Goal: Task Accomplishment & Management: Use online tool/utility

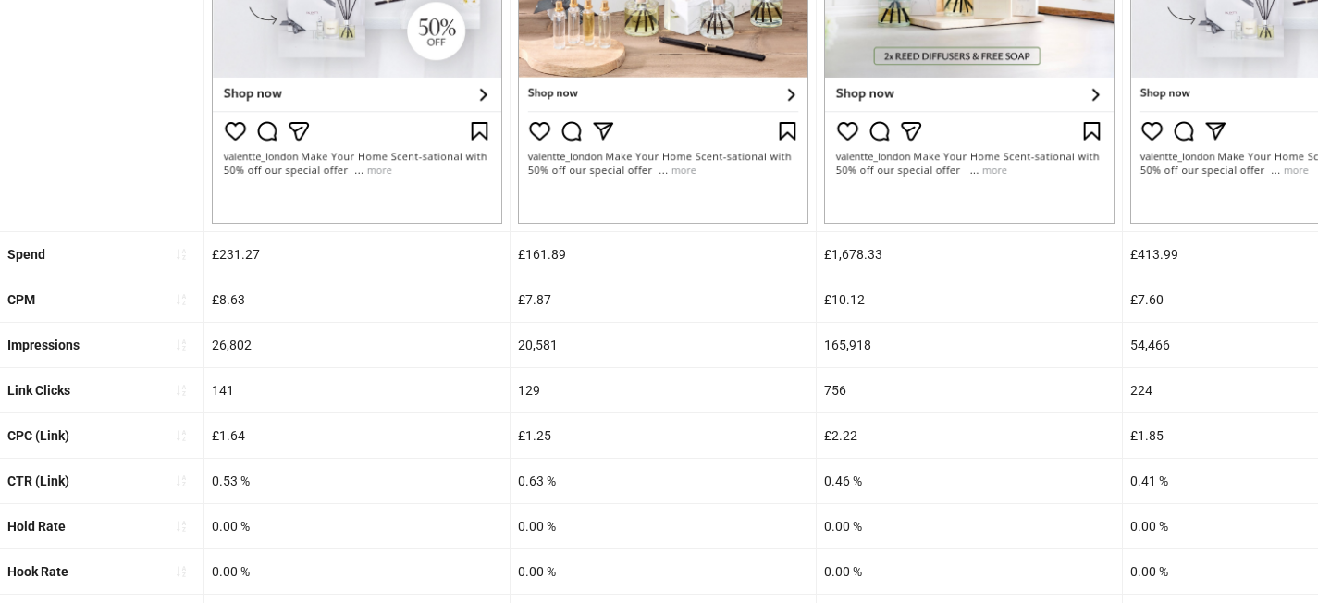
scroll to position [734, 0]
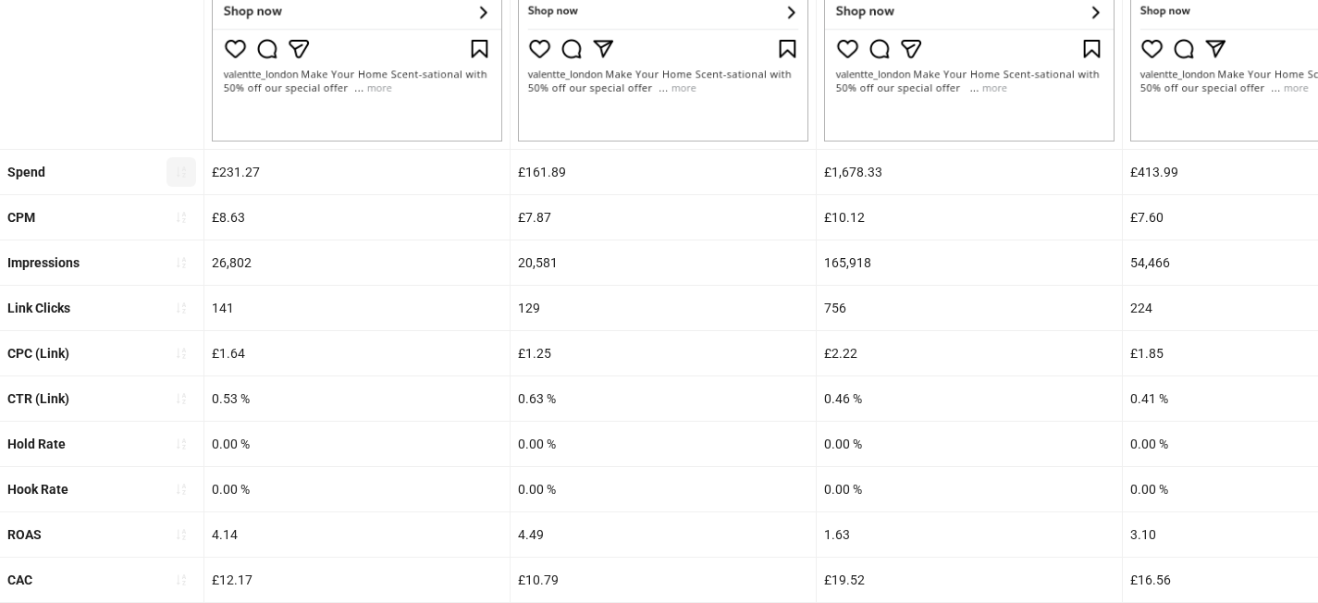
click at [184, 178] on span "button" at bounding box center [181, 172] width 13 height 15
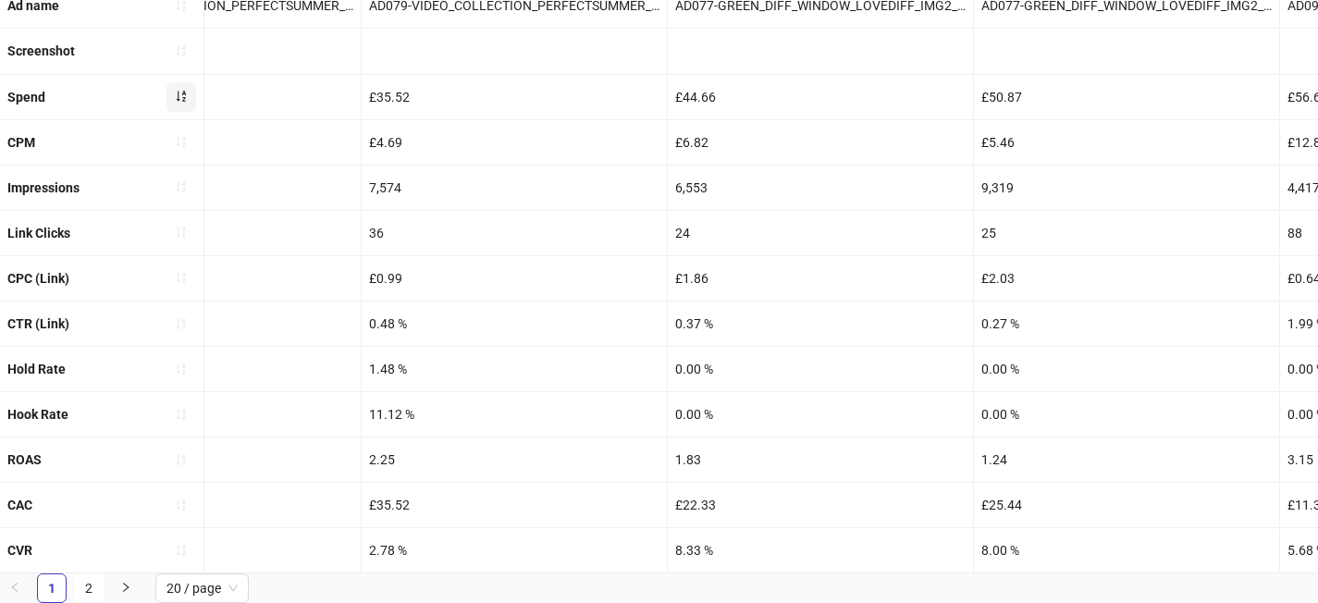
scroll to position [0, 0]
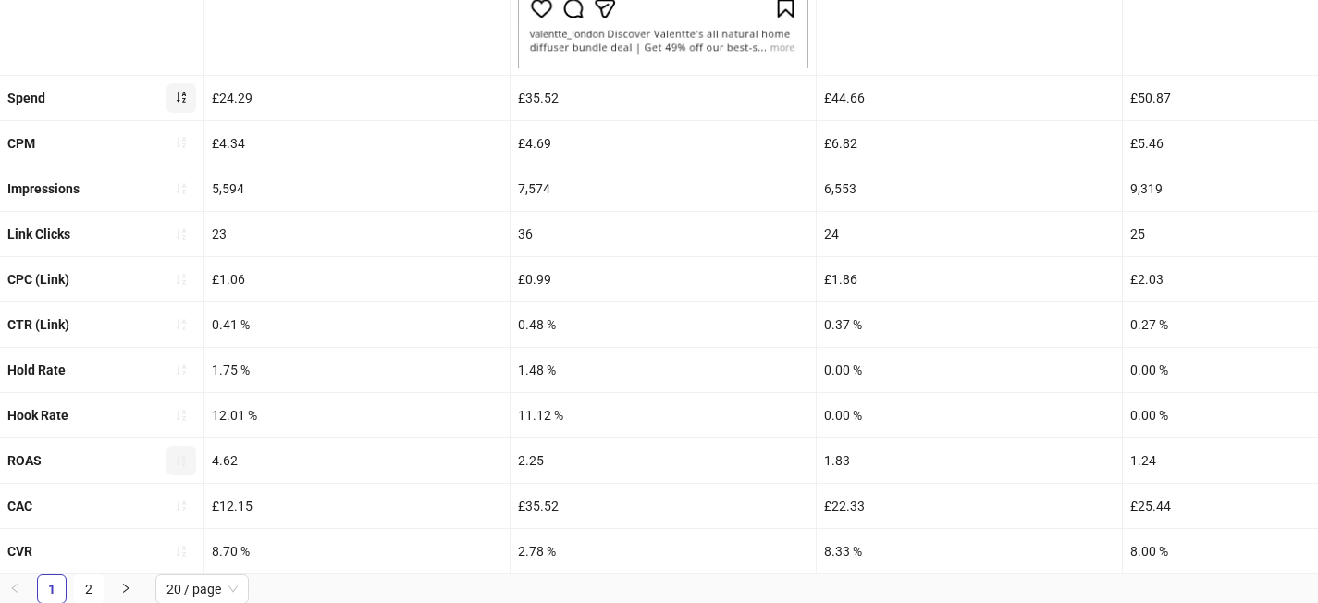
click at [190, 453] on button "button" at bounding box center [181, 461] width 30 height 30
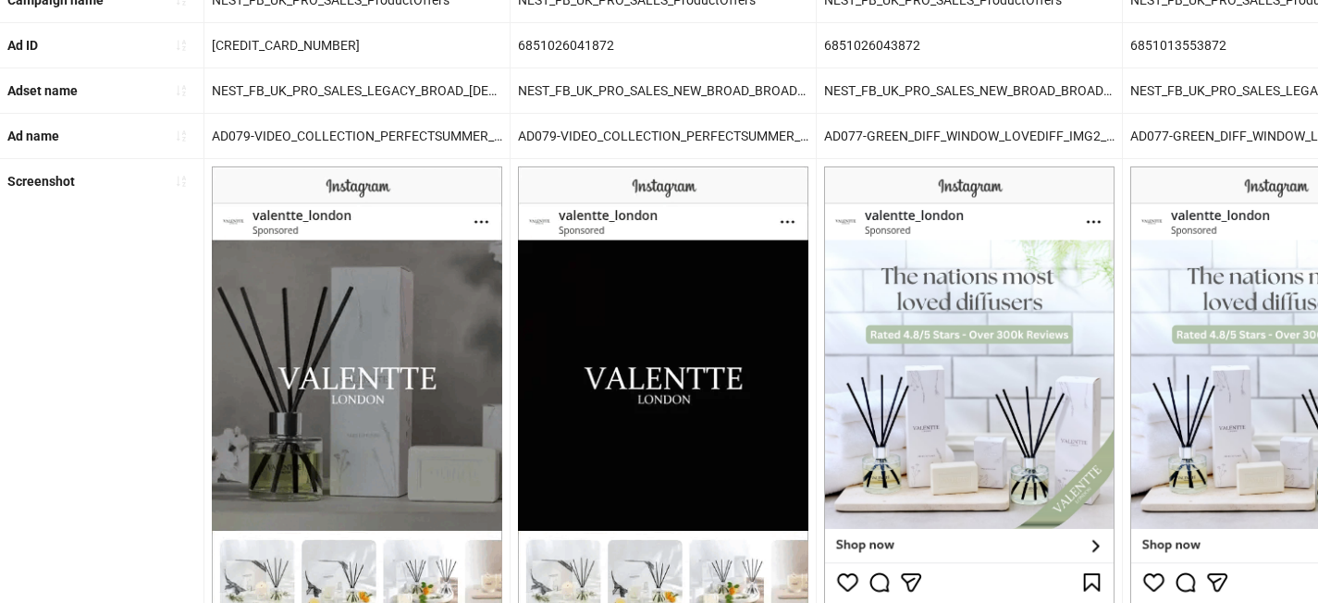
scroll to position [67, 0]
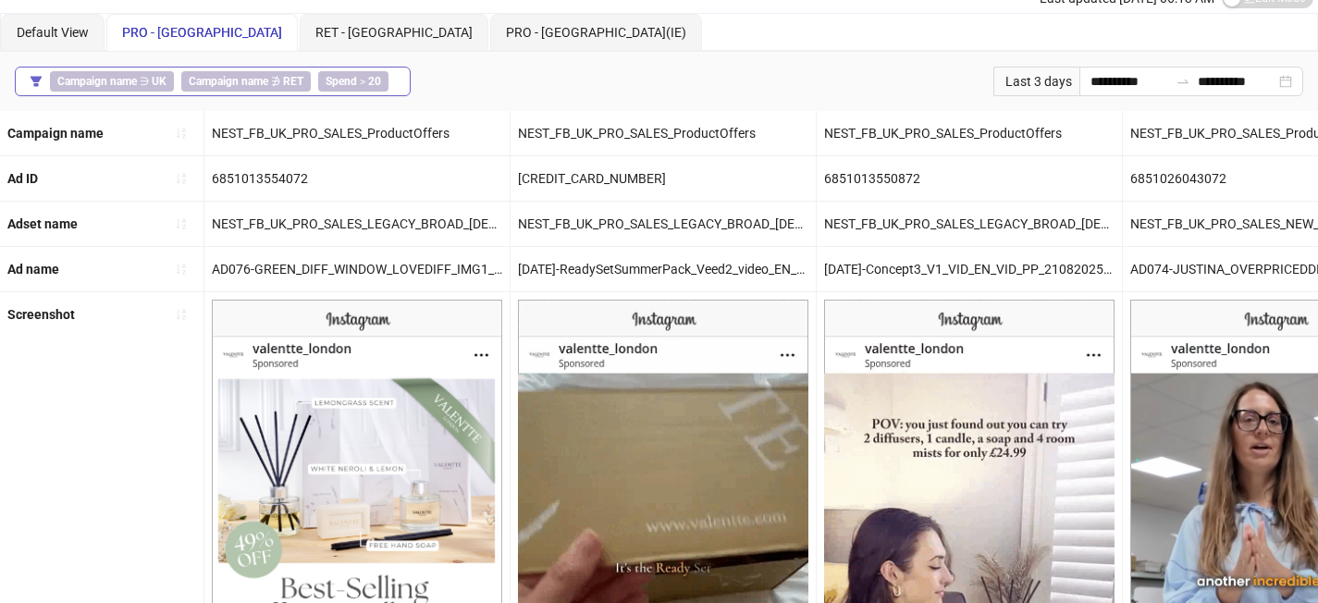
click at [390, 83] on div "Campaign name ∋ UK Campaign name ∌ RET Spend > 20" at bounding box center [223, 81] width 346 height 20
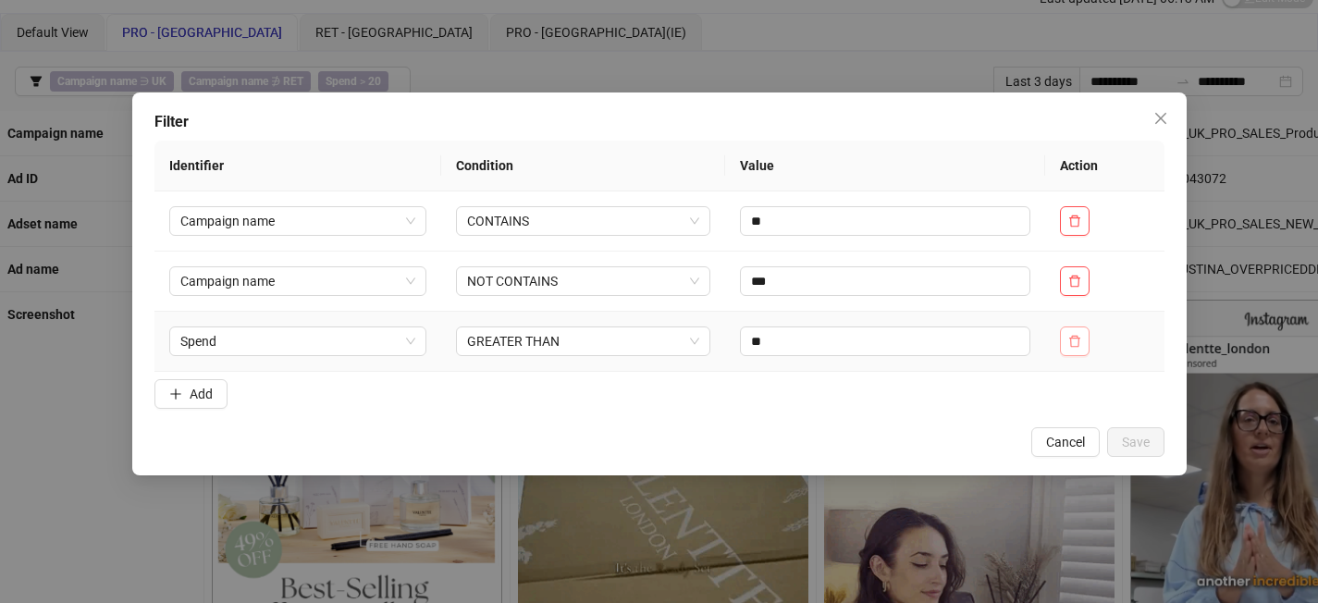
click at [1073, 340] on icon "delete" at bounding box center [1074, 341] width 13 height 13
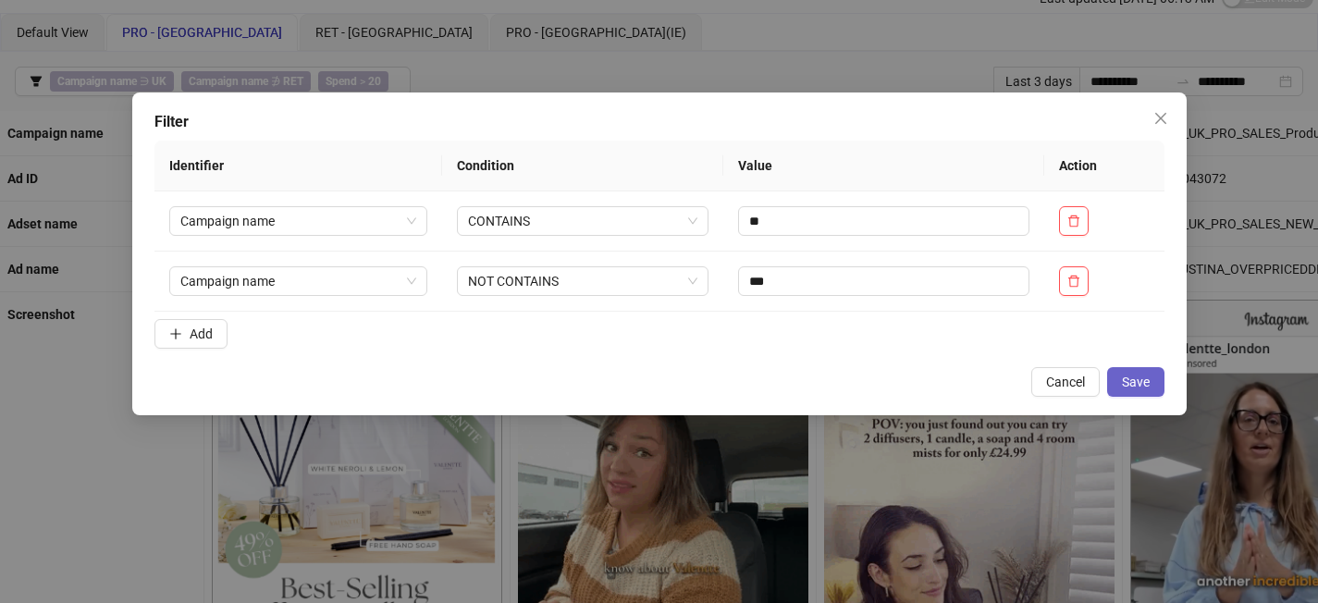
click at [1117, 374] on button "Save" at bounding box center [1135, 382] width 57 height 30
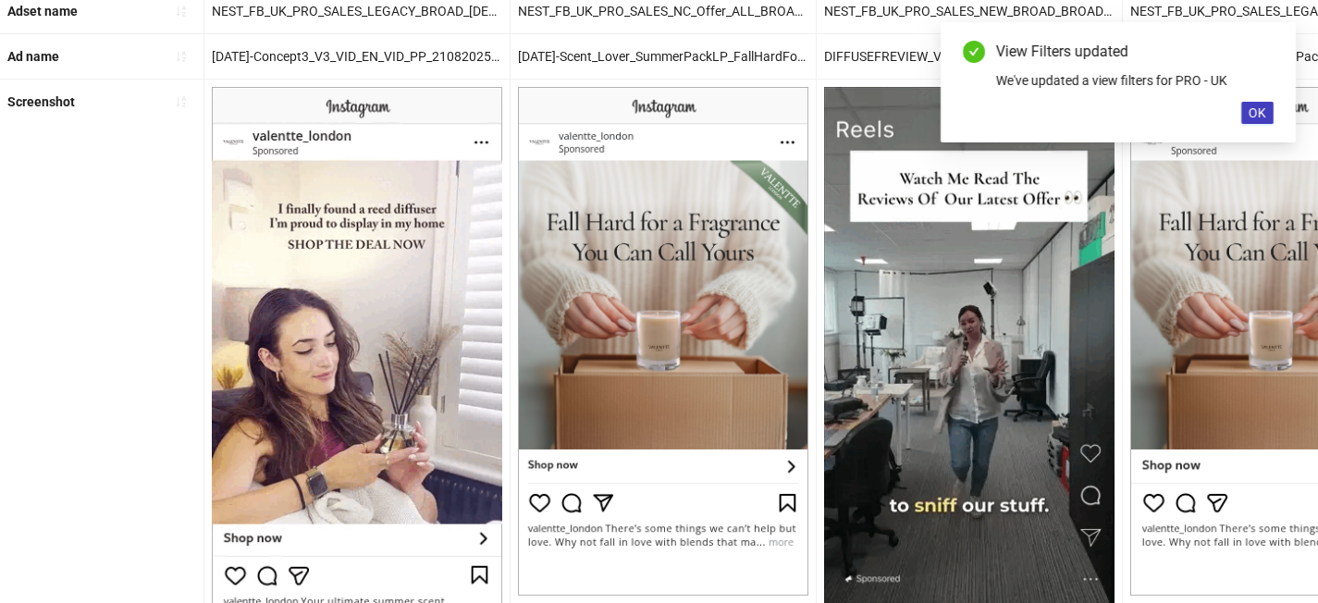
scroll to position [871, 0]
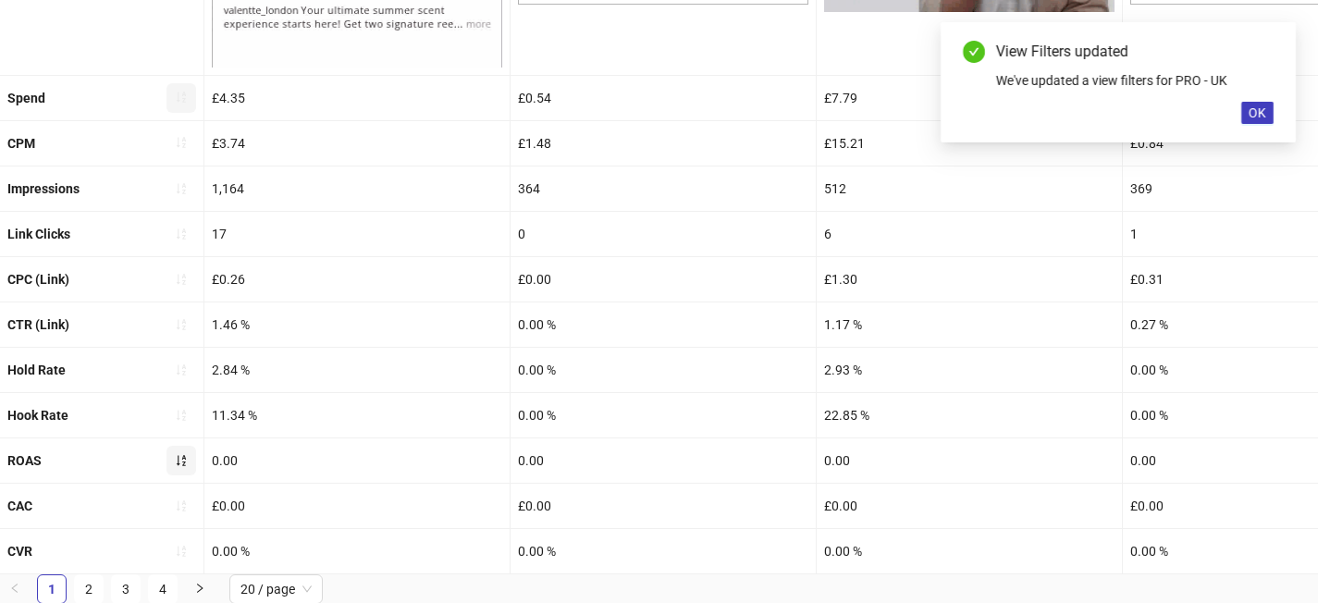
click at [188, 458] on button "button" at bounding box center [181, 461] width 30 height 30
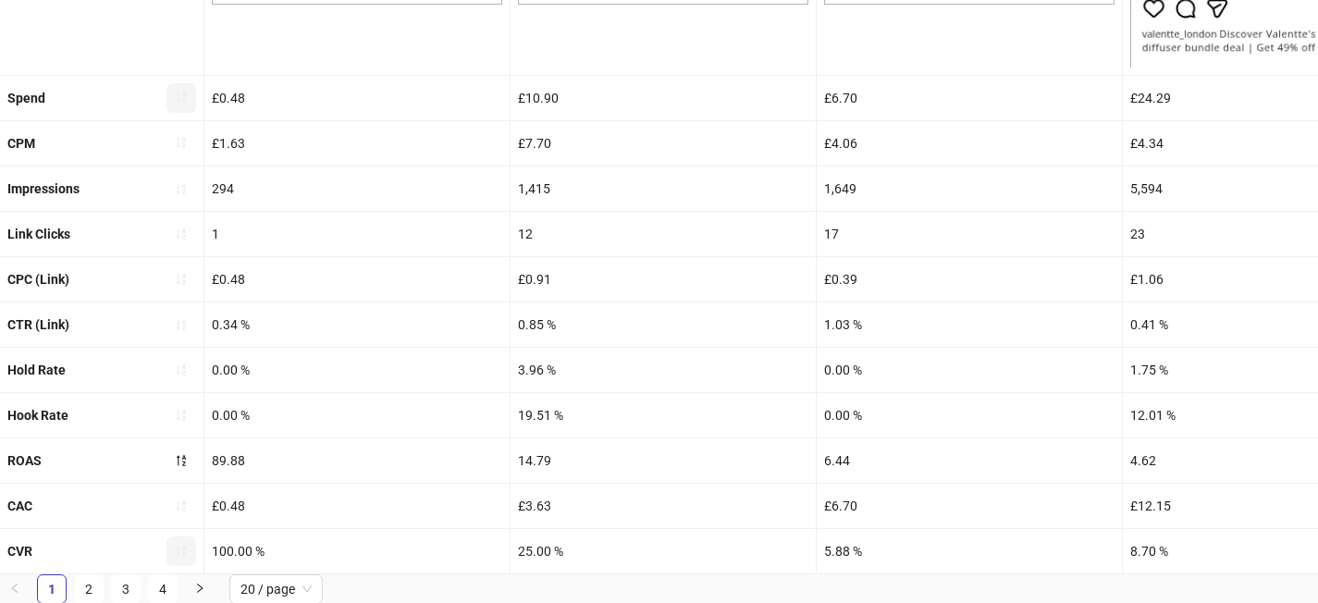
click at [178, 546] on icon "sort-ascending" at bounding box center [181, 551] width 13 height 13
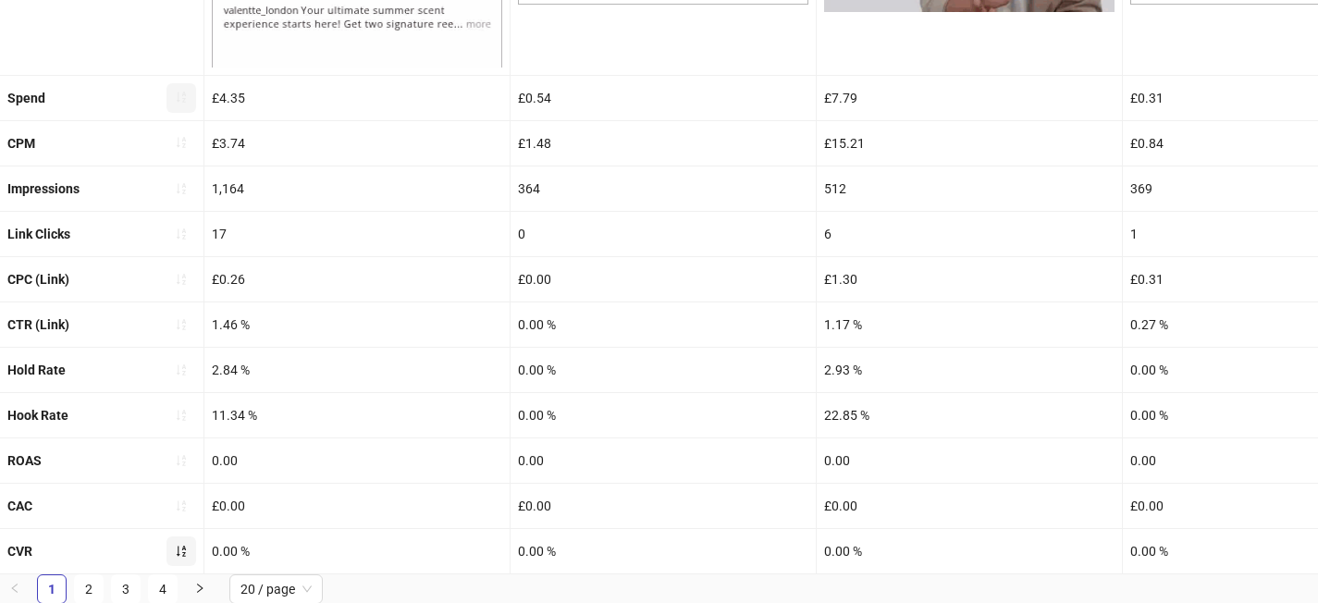
click at [181, 552] on icon "sort-ascending" at bounding box center [181, 551] width 13 height 13
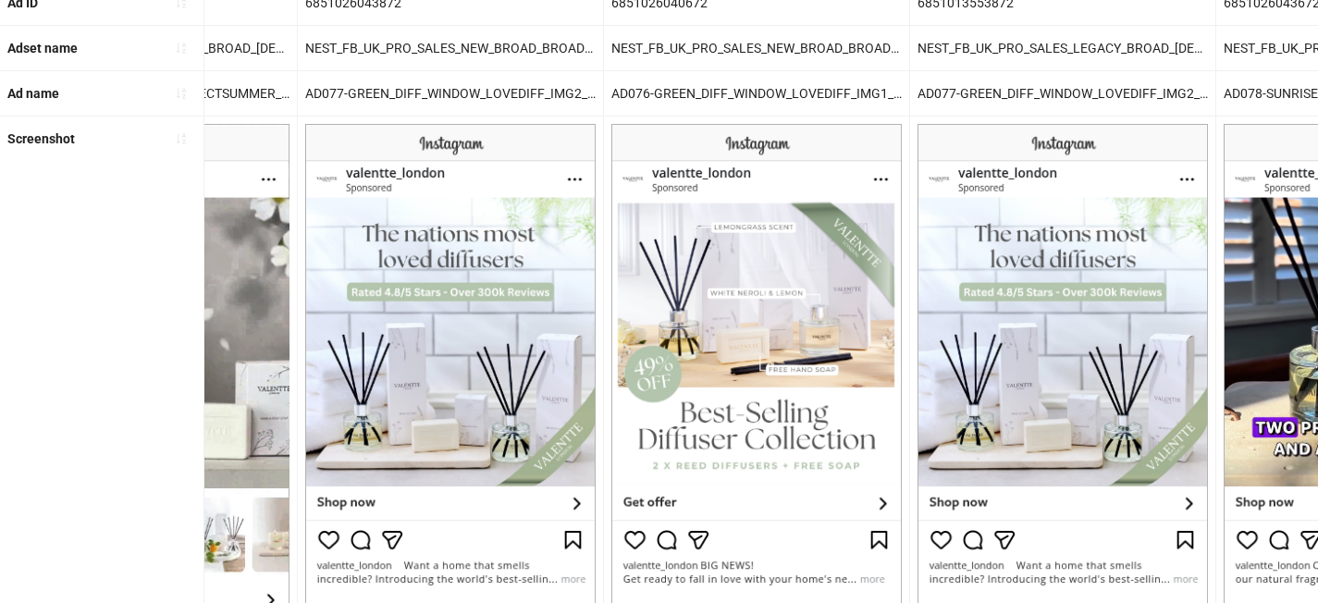
scroll to position [0, 0]
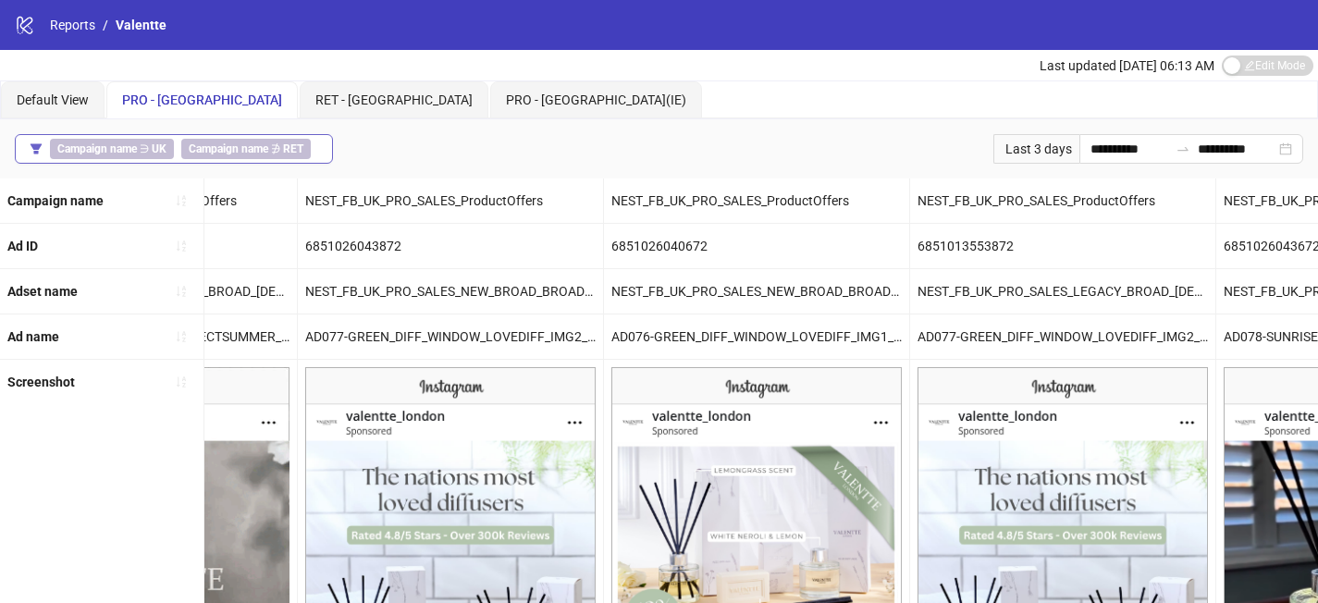
click at [325, 155] on button "Campaign name ∋ UK Campaign name ∌ RET" at bounding box center [174, 149] width 318 height 30
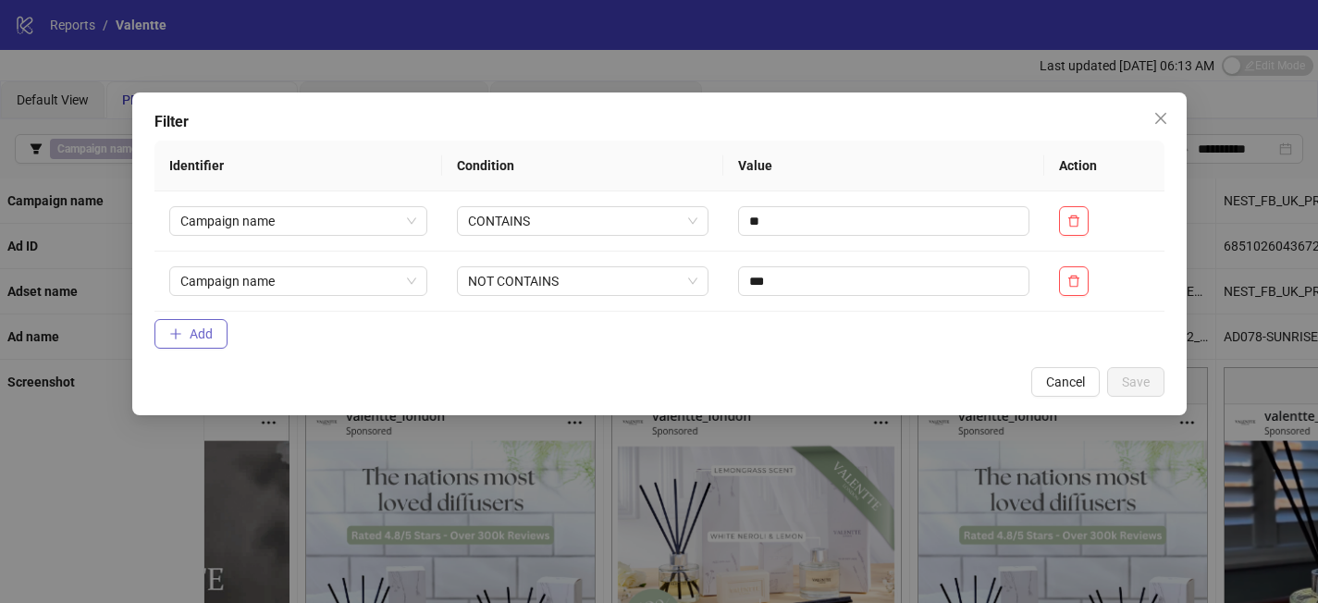
click at [219, 328] on button "Add" at bounding box center [190, 334] width 73 height 30
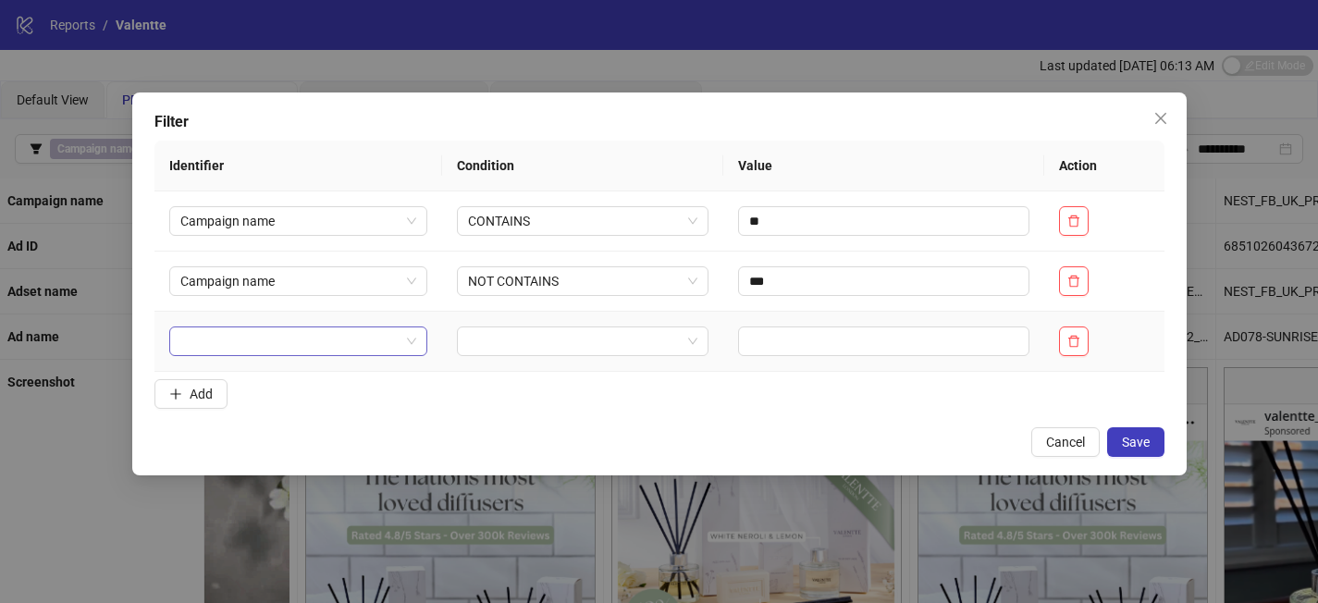
click at [267, 355] on div at bounding box center [298, 341] width 258 height 30
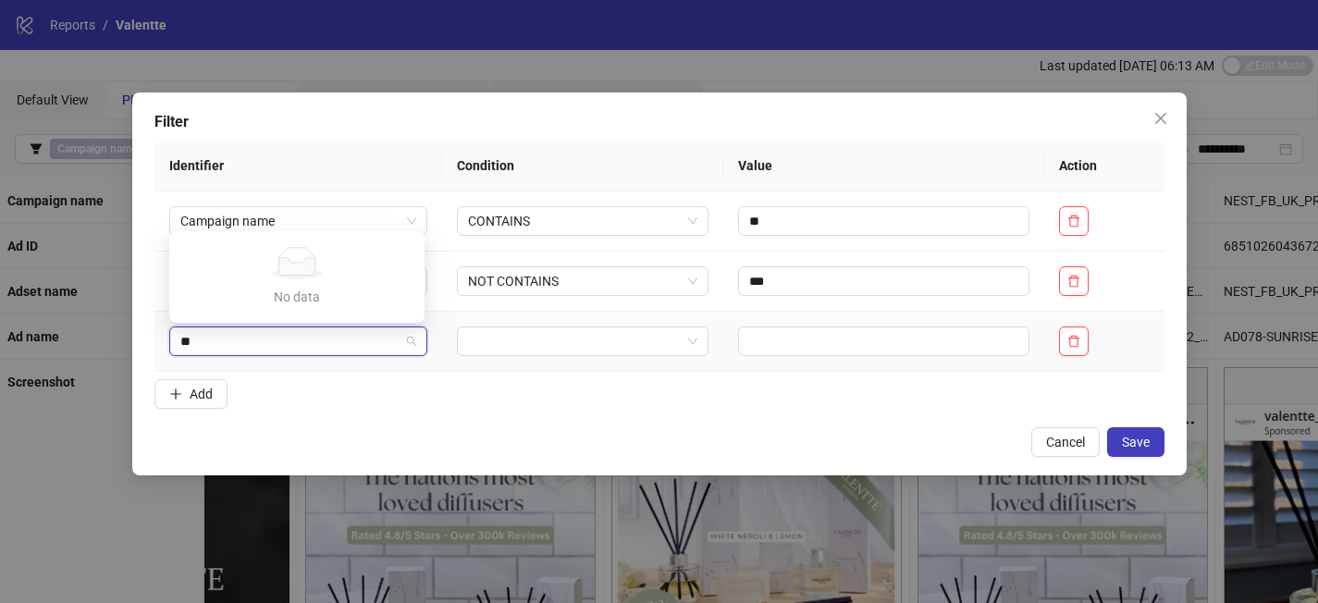
type input "*"
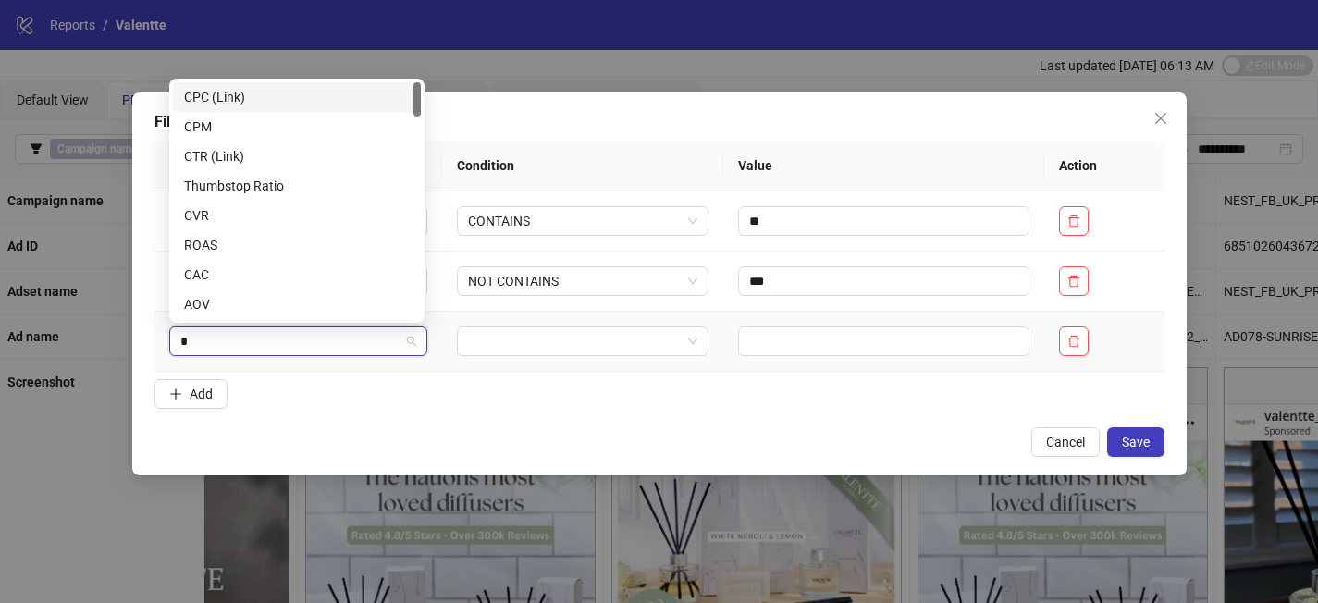
type input "**"
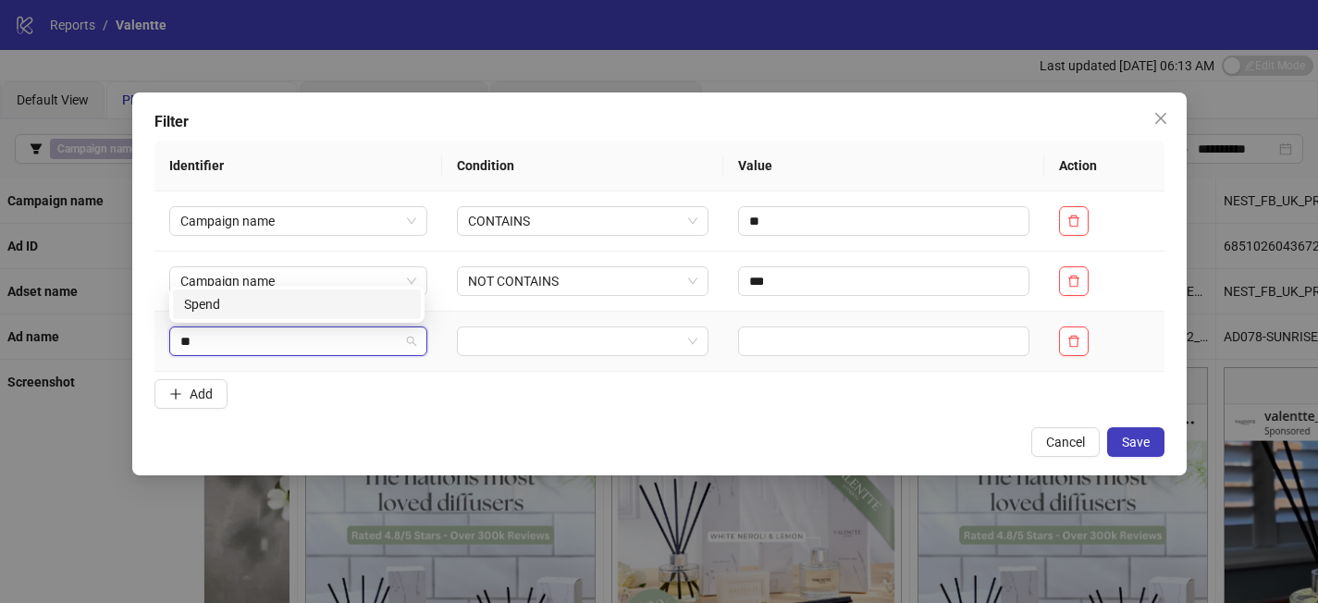
click at [315, 311] on div "Spend" at bounding box center [297, 304] width 226 height 20
click at [550, 346] on input "search" at bounding box center [574, 341] width 213 height 28
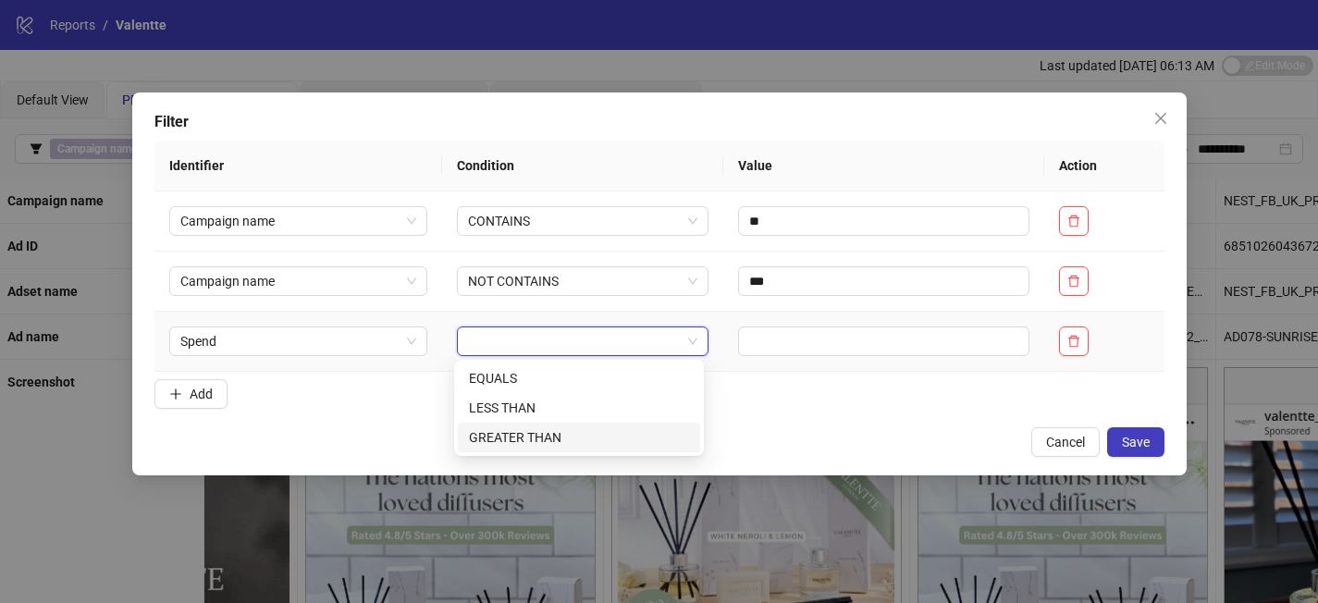
click at [575, 432] on div "GREATER THAN" at bounding box center [579, 437] width 220 height 20
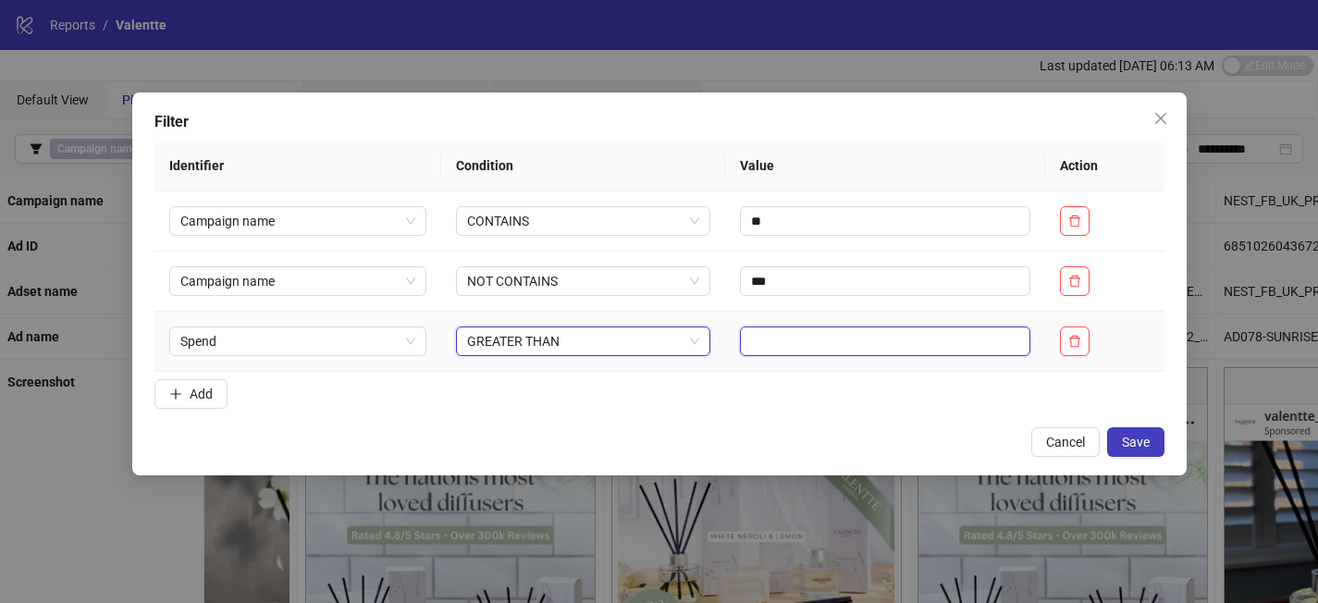
click at [757, 343] on input "text" at bounding box center [885, 341] width 290 height 30
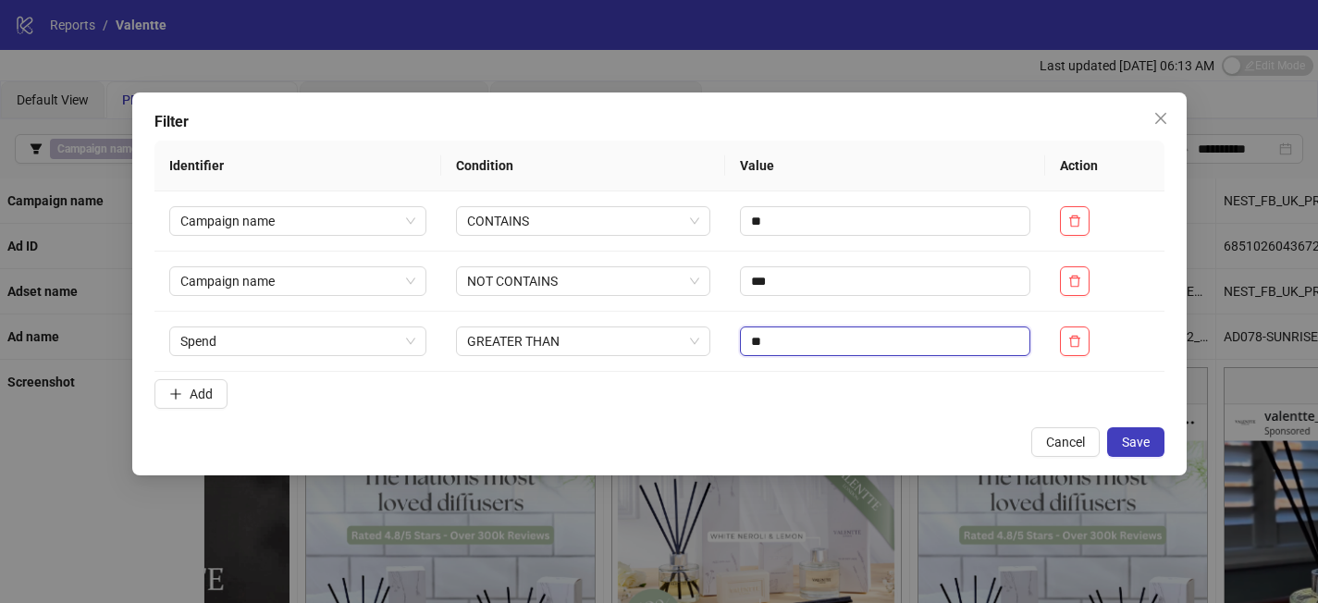
type input "**"
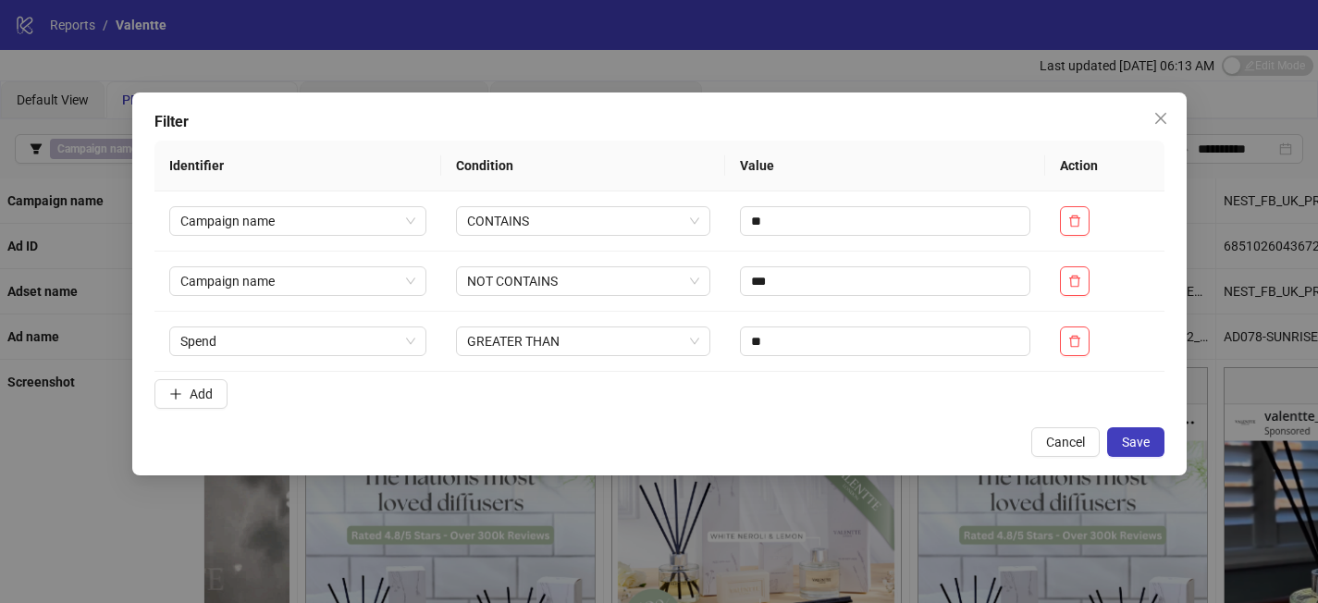
click at [1117, 422] on div "Filter Identifier Condition Value Action Campaign name CONTAINS ** Campaign nam…" at bounding box center [659, 283] width 1054 height 383
click at [1128, 437] on span "Save" at bounding box center [1136, 442] width 28 height 15
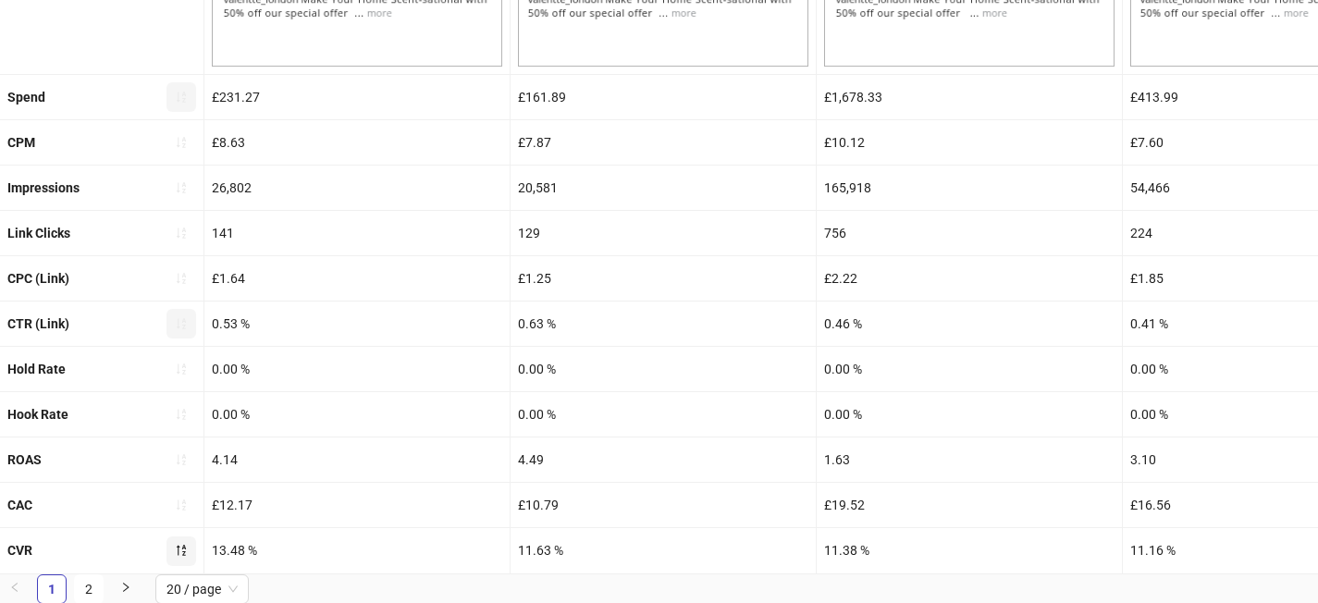
click at [182, 318] on icon "sort-ascending" at bounding box center [181, 323] width 13 height 13
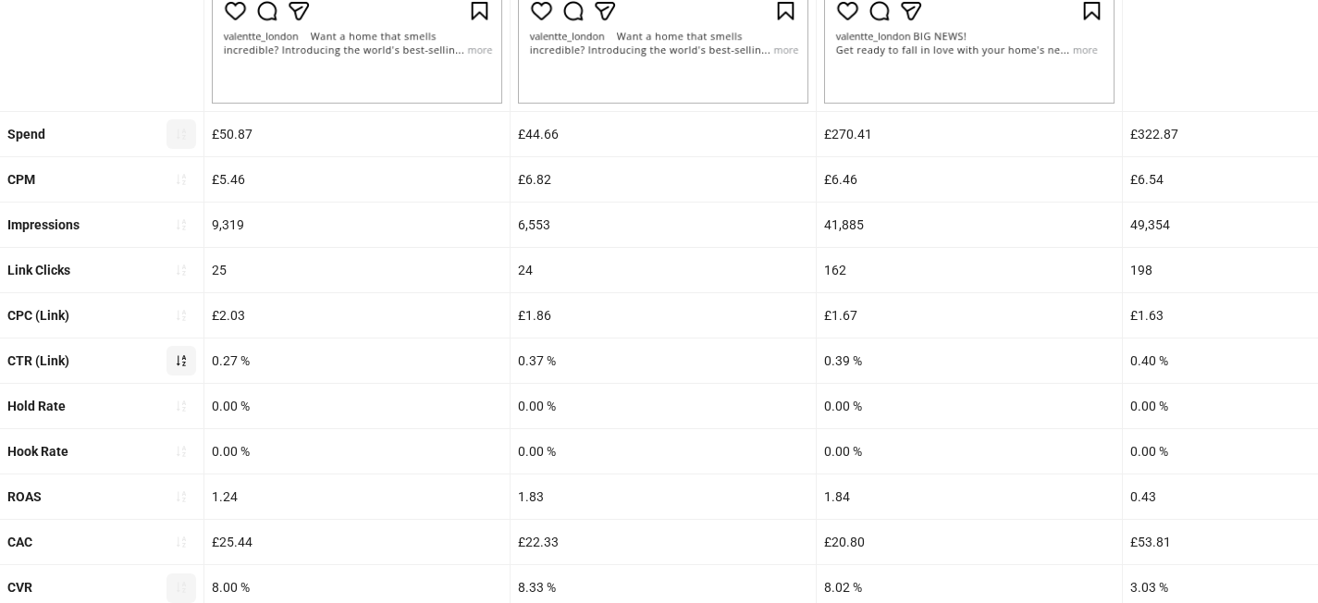
scroll to position [760, 0]
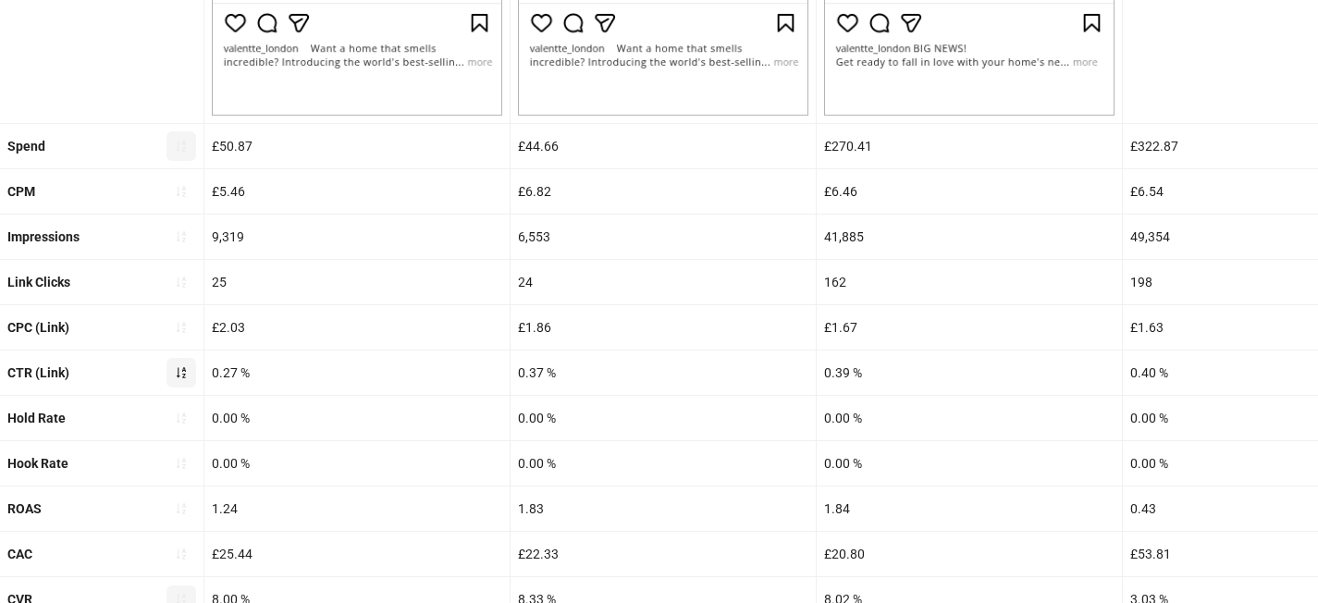
click at [177, 369] on icon "sort-ascending" at bounding box center [181, 372] width 13 height 13
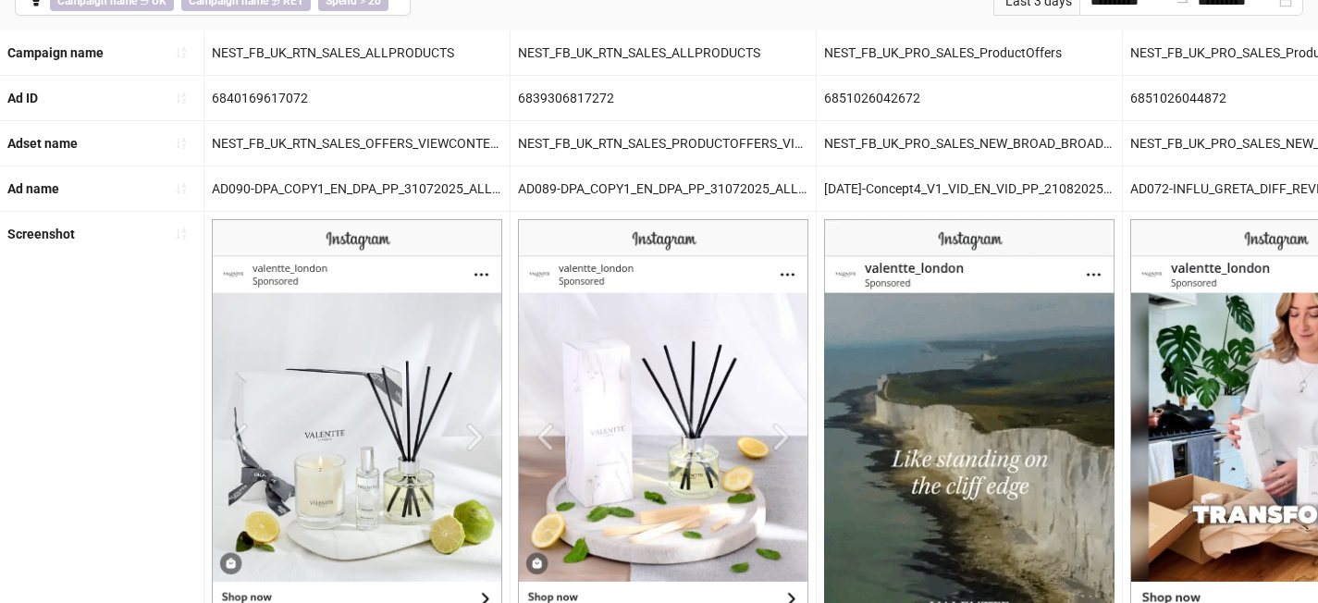
scroll to position [0, 0]
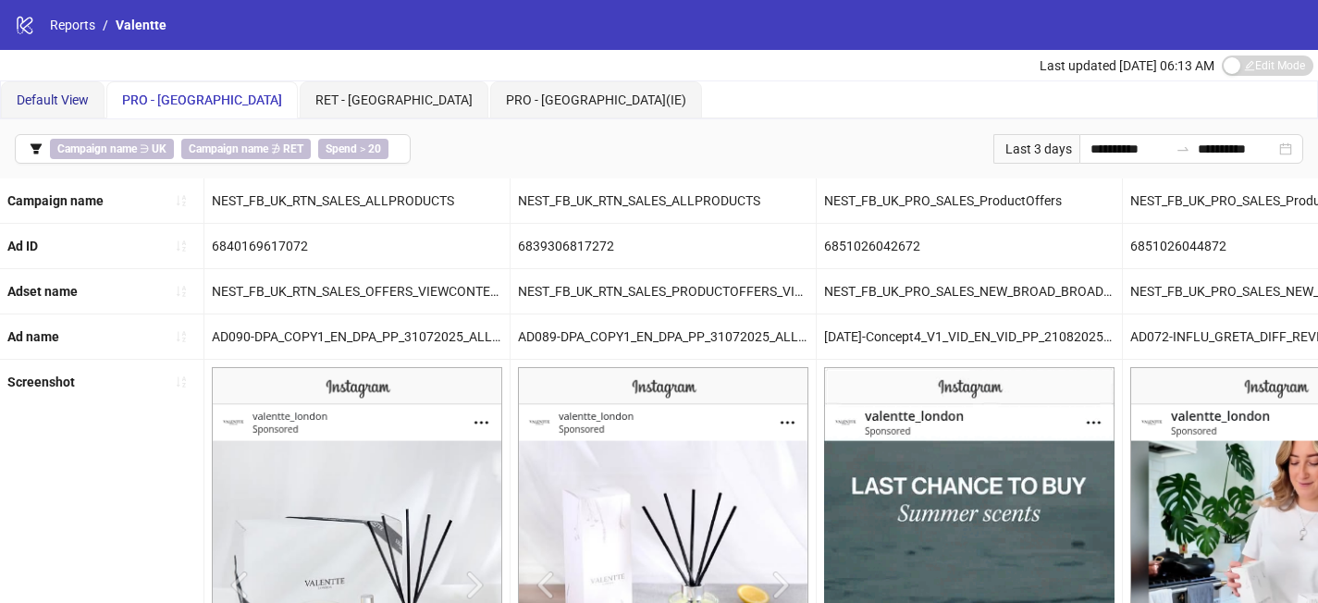
click at [78, 96] on span "Default View" at bounding box center [53, 99] width 72 height 15
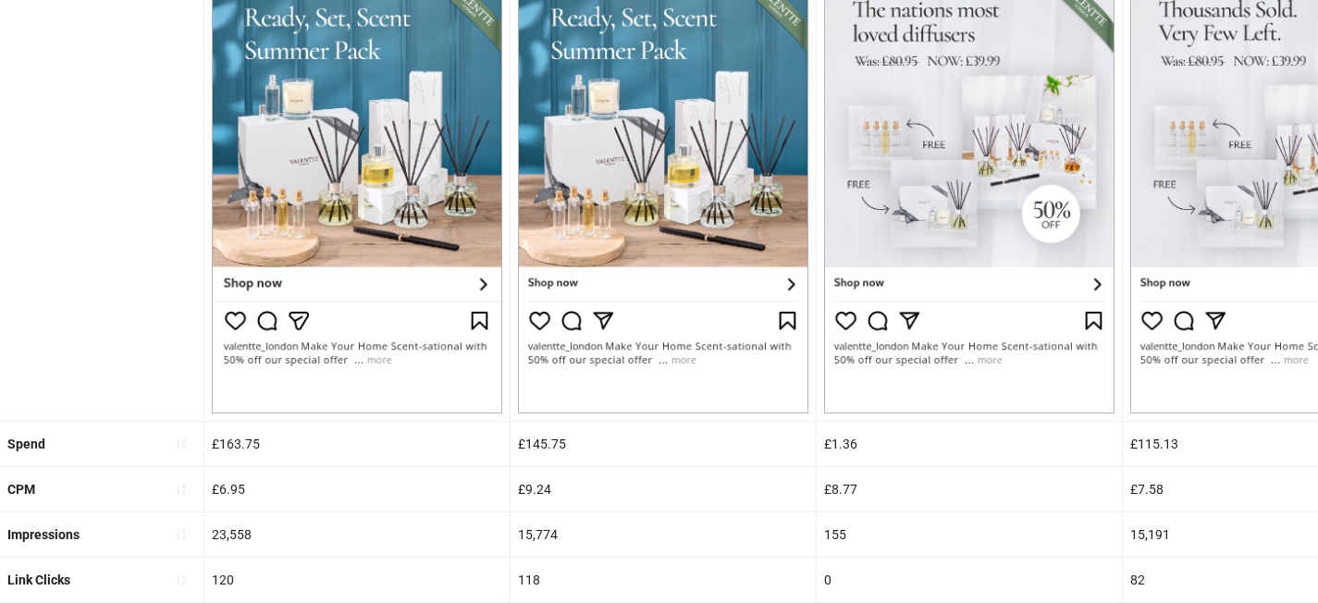
scroll to position [809, 0]
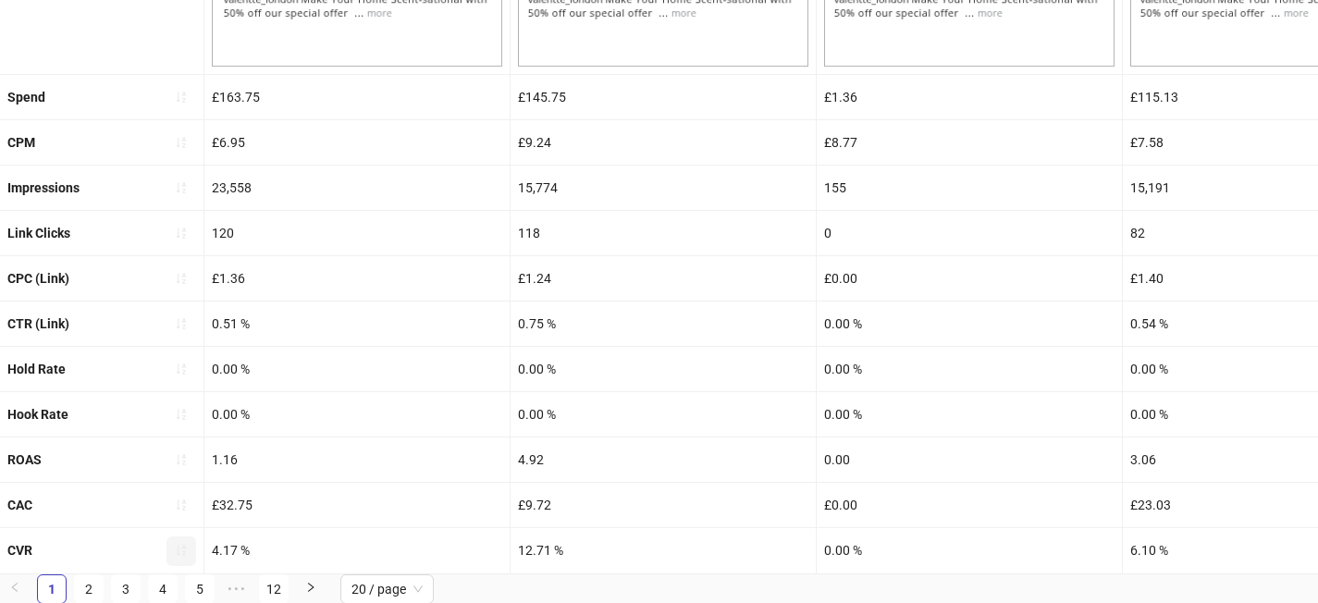
click at [176, 540] on button "button" at bounding box center [181, 551] width 30 height 30
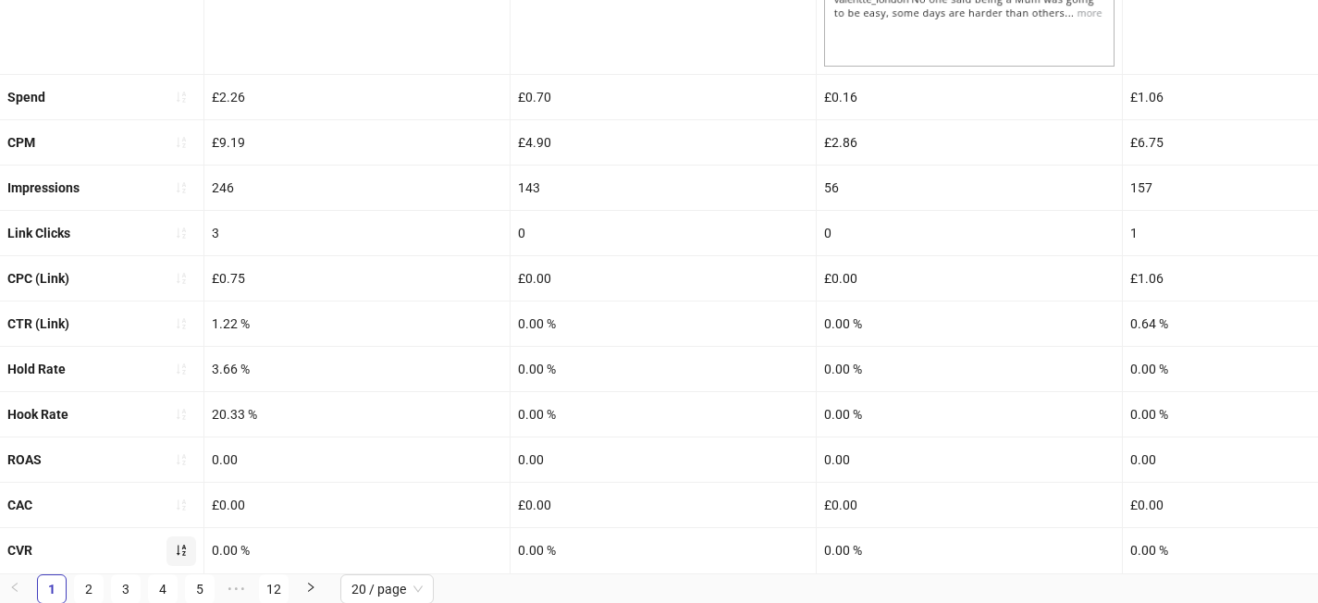
click at [185, 550] on icon "sort-ascending" at bounding box center [181, 550] width 13 height 13
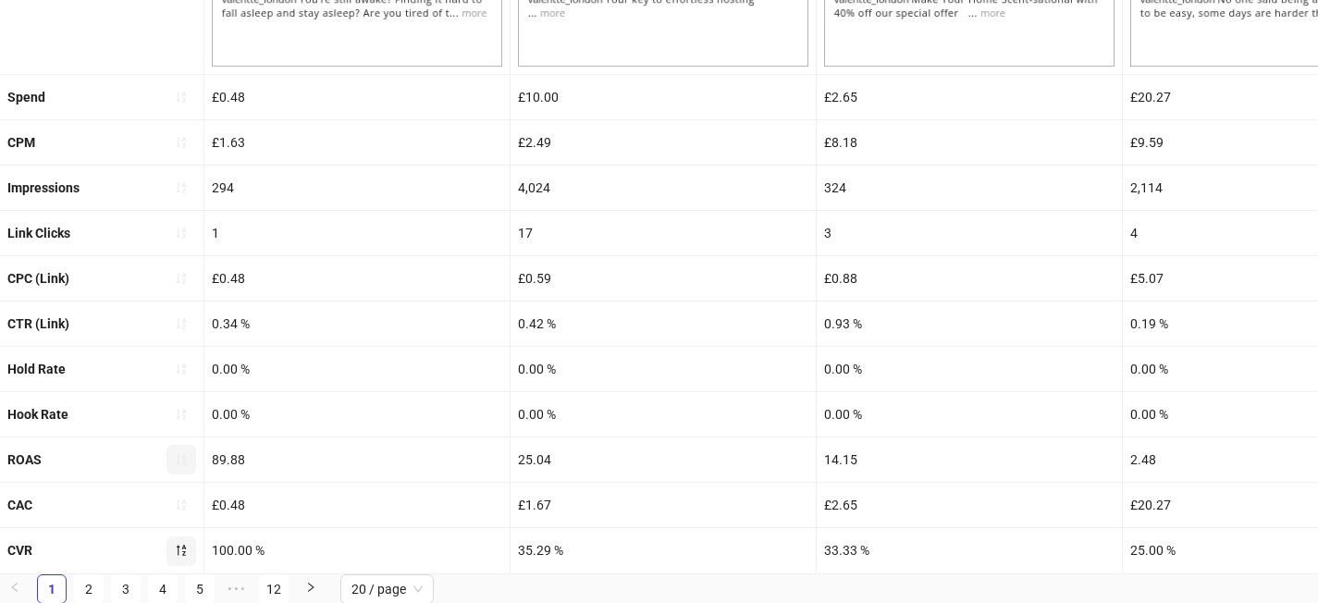
click at [190, 454] on button "button" at bounding box center [181, 460] width 30 height 30
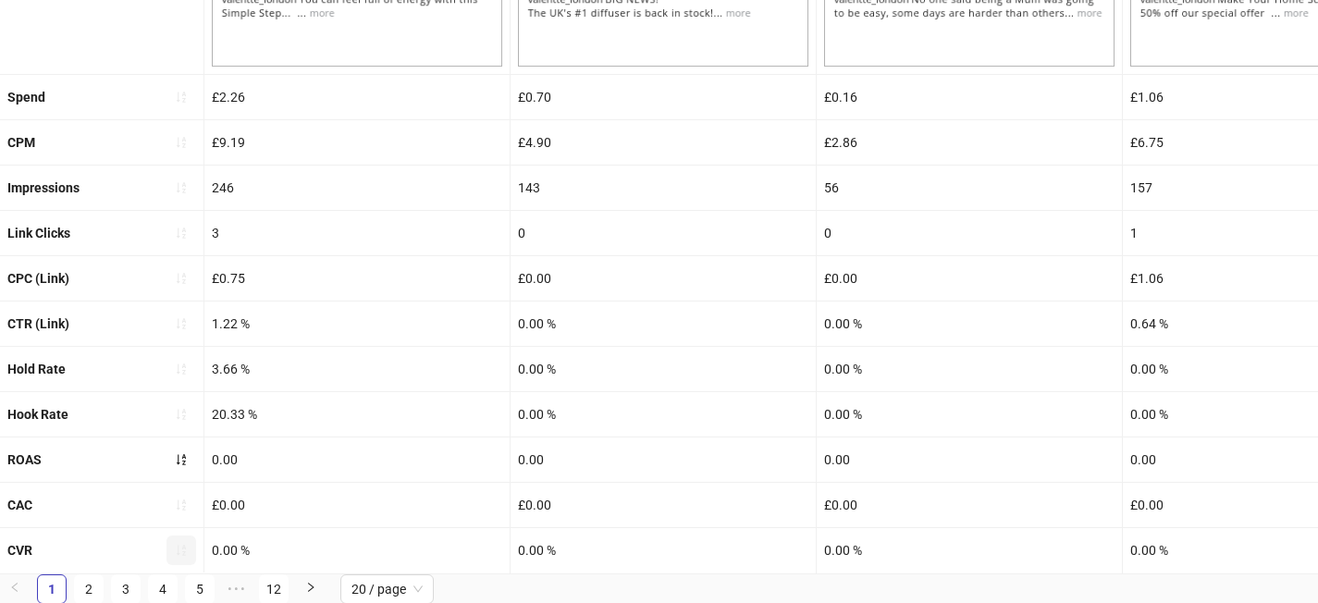
click at [181, 463] on icon "sort-ascending" at bounding box center [181, 459] width 13 height 13
click at [183, 327] on icon "sort-ascending" at bounding box center [181, 323] width 9 height 11
click at [183, 327] on icon "loading" at bounding box center [181, 323] width 13 height 13
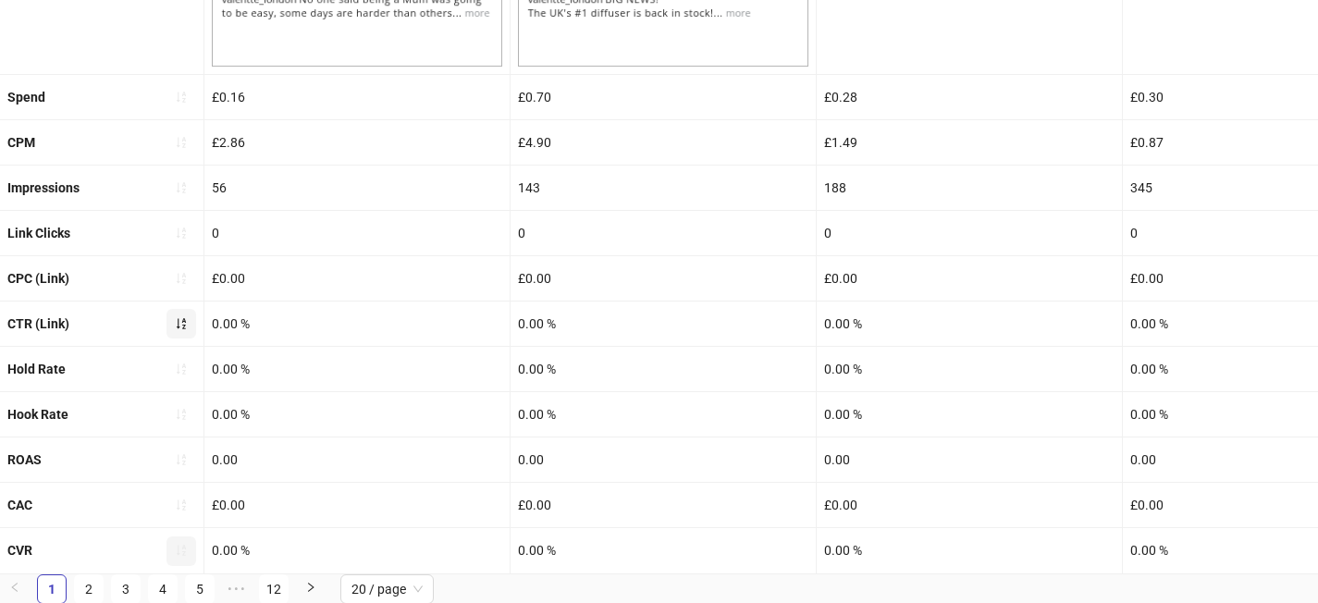
click at [187, 326] on icon "sort-ascending" at bounding box center [181, 323] width 13 height 13
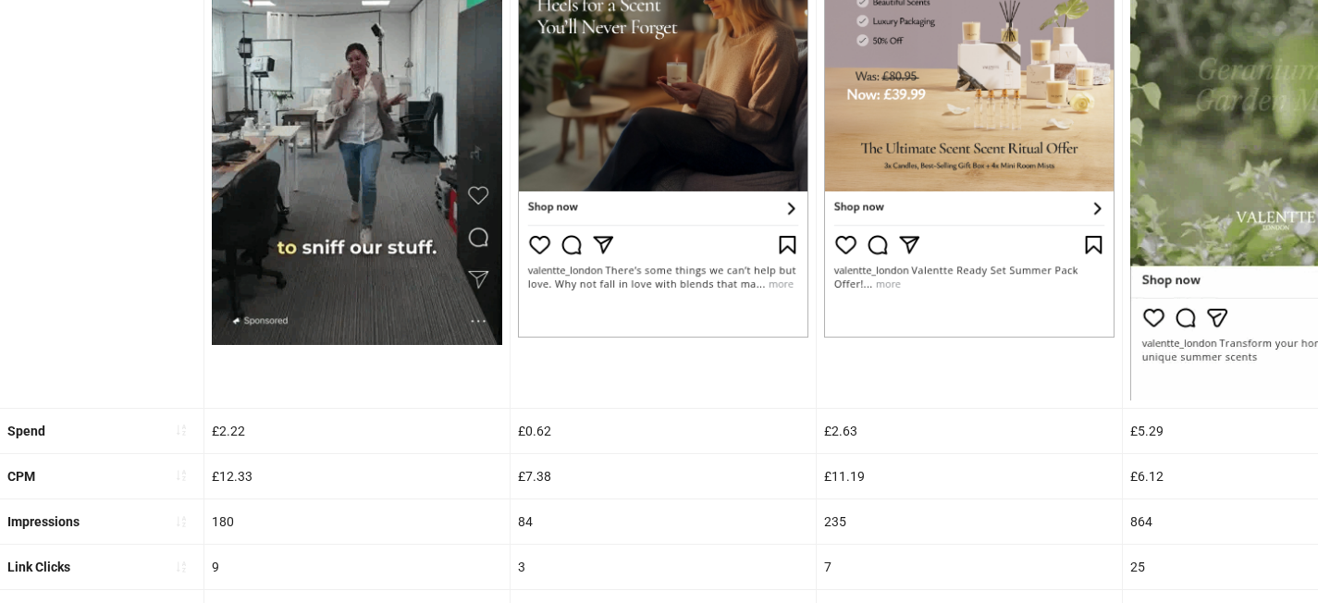
scroll to position [871, 0]
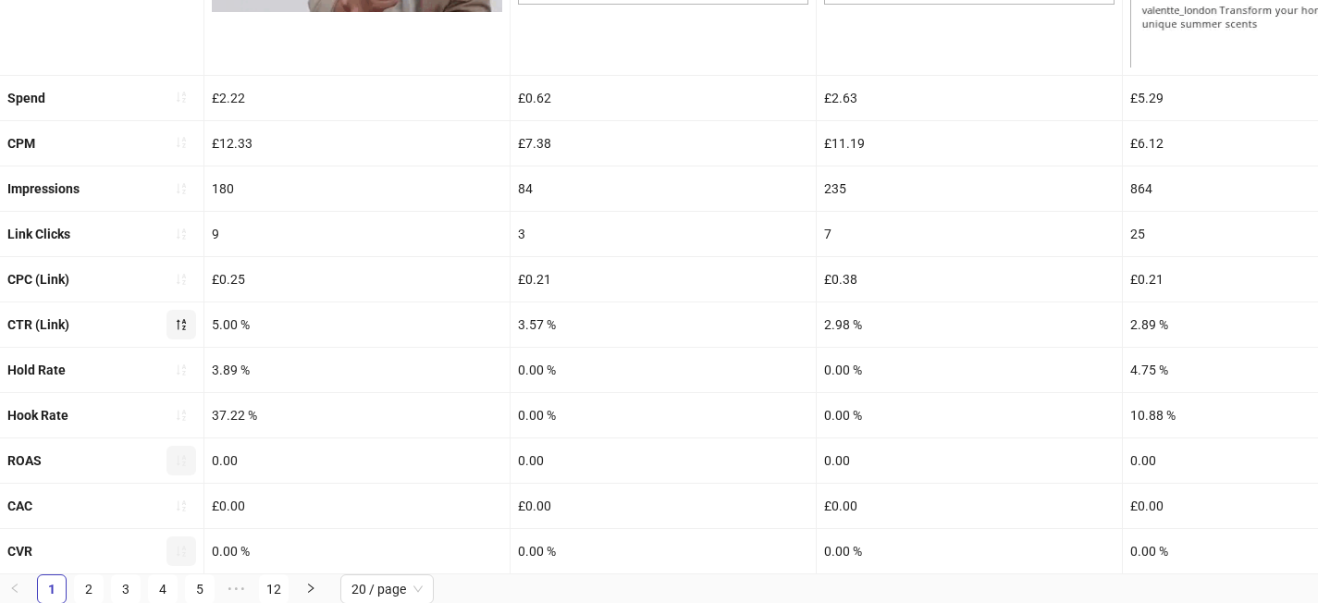
click at [185, 460] on icon "sort-ascending" at bounding box center [181, 460] width 13 height 13
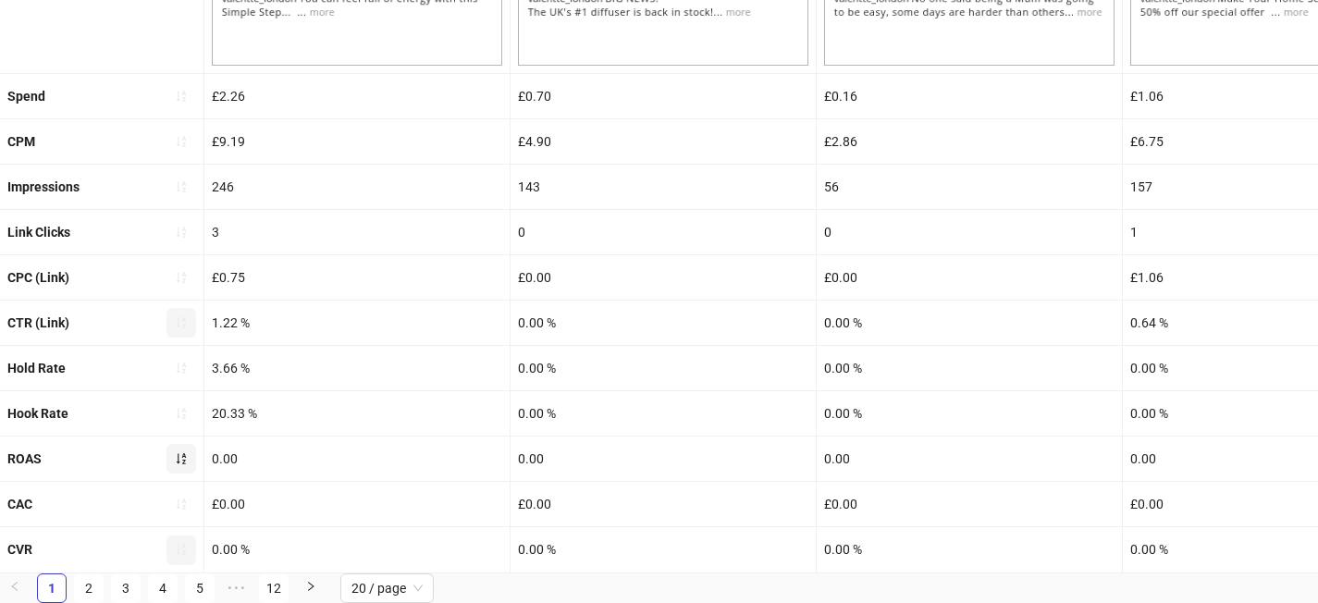
scroll to position [809, 0]
click at [184, 460] on icon "sort-ascending" at bounding box center [181, 459] width 9 height 11
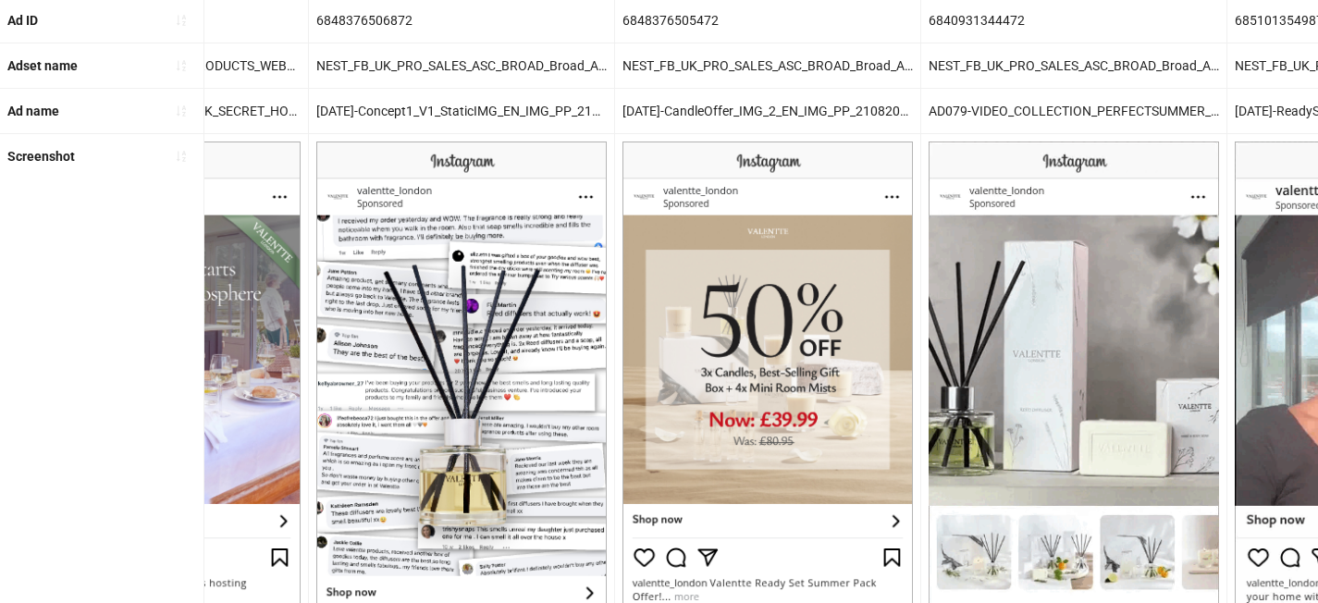
scroll to position [225, 0]
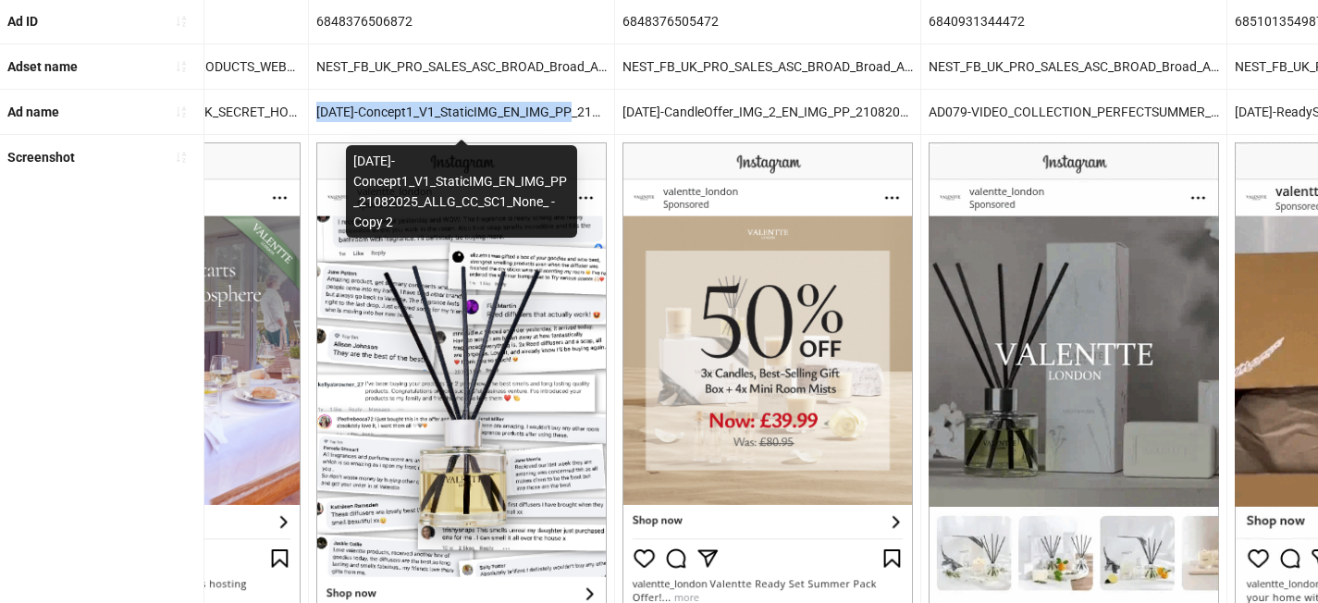
drag, startPoint x: 318, startPoint y: 115, endPoint x: 581, endPoint y: 108, distance: 262.7
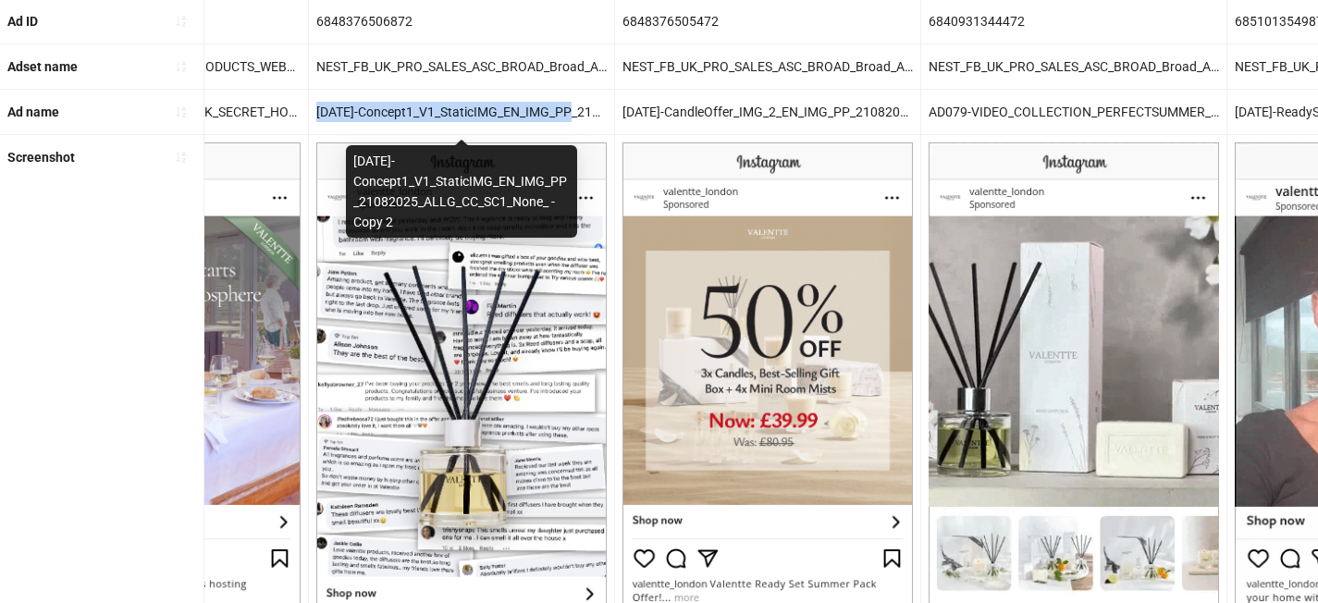
click at [581, 108] on div "[DATE]-Concept1_V1_StaticIMG_EN_IMG_PP_21082025_ALLG_CC_SC1_None_ - Copy 2" at bounding box center [461, 112] width 305 height 44
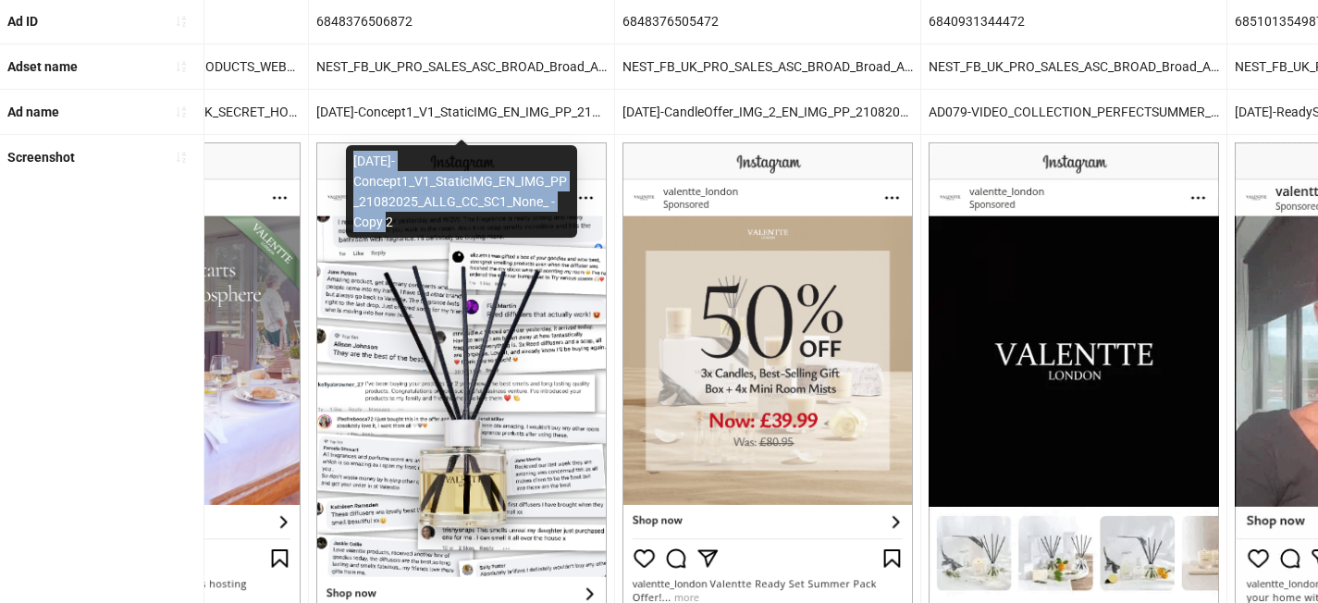
drag, startPoint x: 424, startPoint y: 226, endPoint x: 350, endPoint y: 158, distance: 100.1
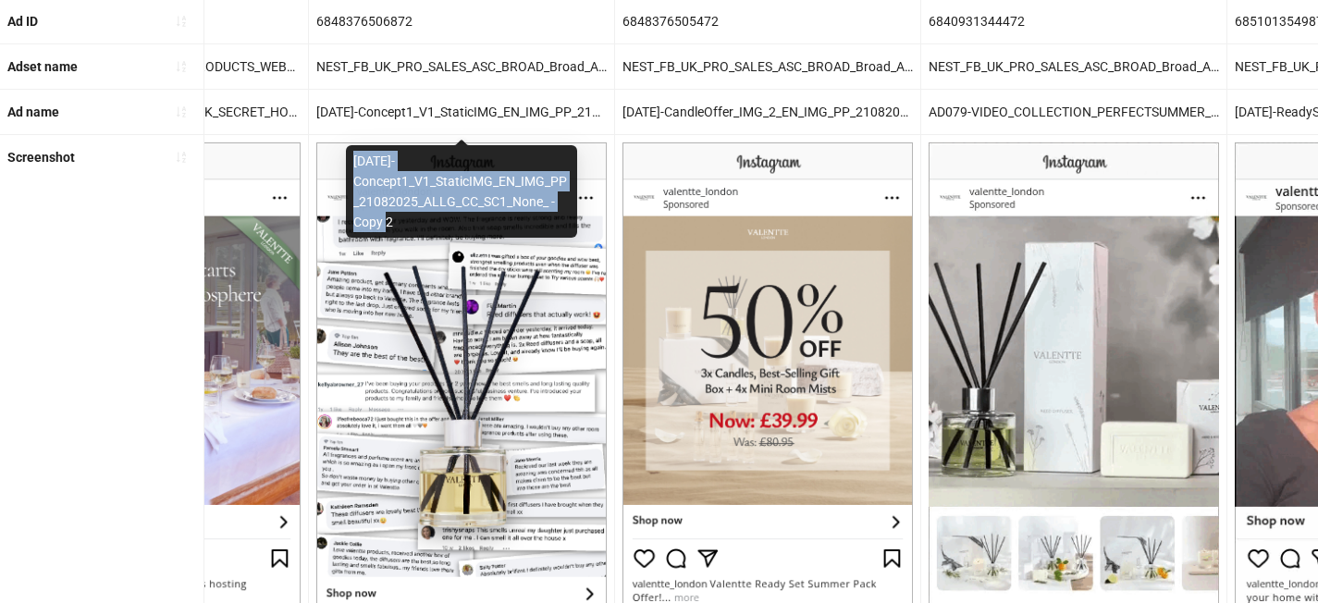
click at [350, 158] on div "[DATE]-Concept1_V1_StaticIMG_EN_IMG_PP_21082025_ALLG_CC_SC1_None_ - Copy 2" at bounding box center [461, 191] width 231 height 92
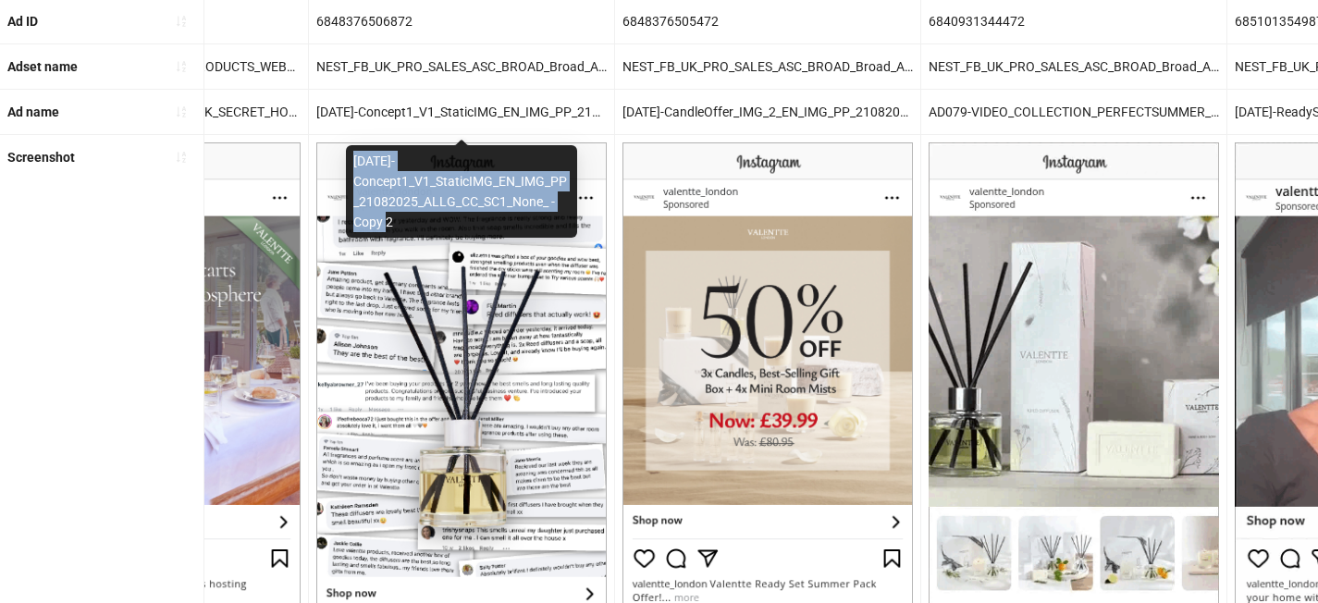
copy div "[DATE]-Concept1_V1_StaticIMG_EN_IMG_PP_21082025_ALLG_CC_SC1_None_ - Copy 2"
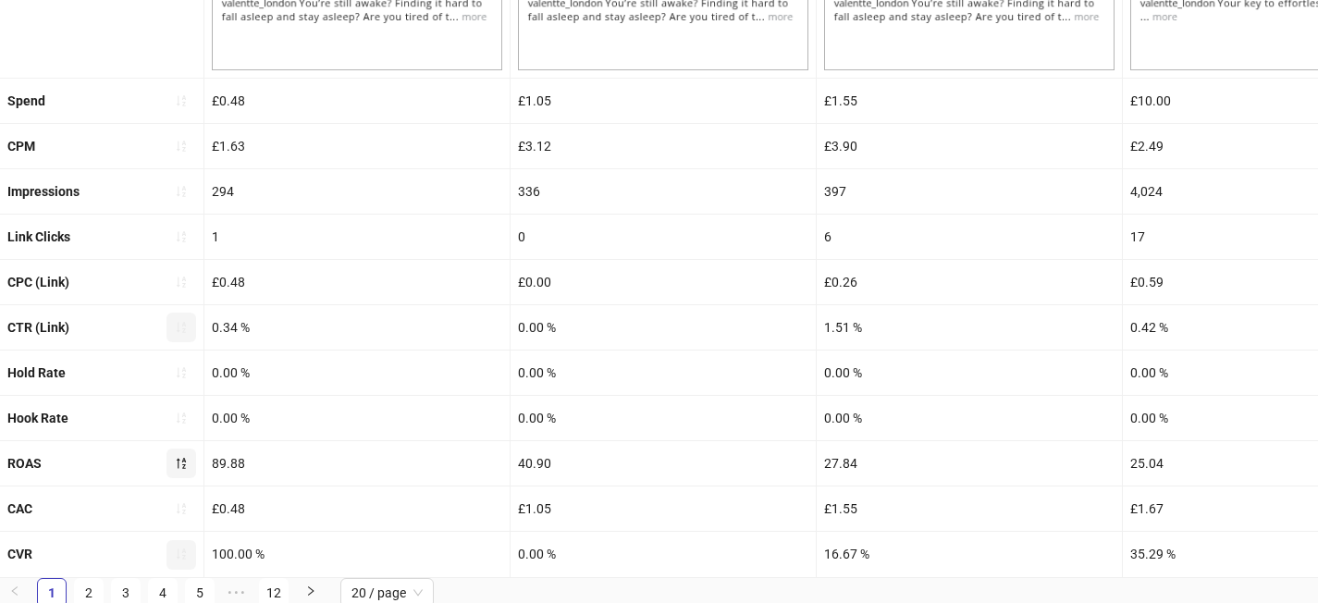
scroll to position [809, 0]
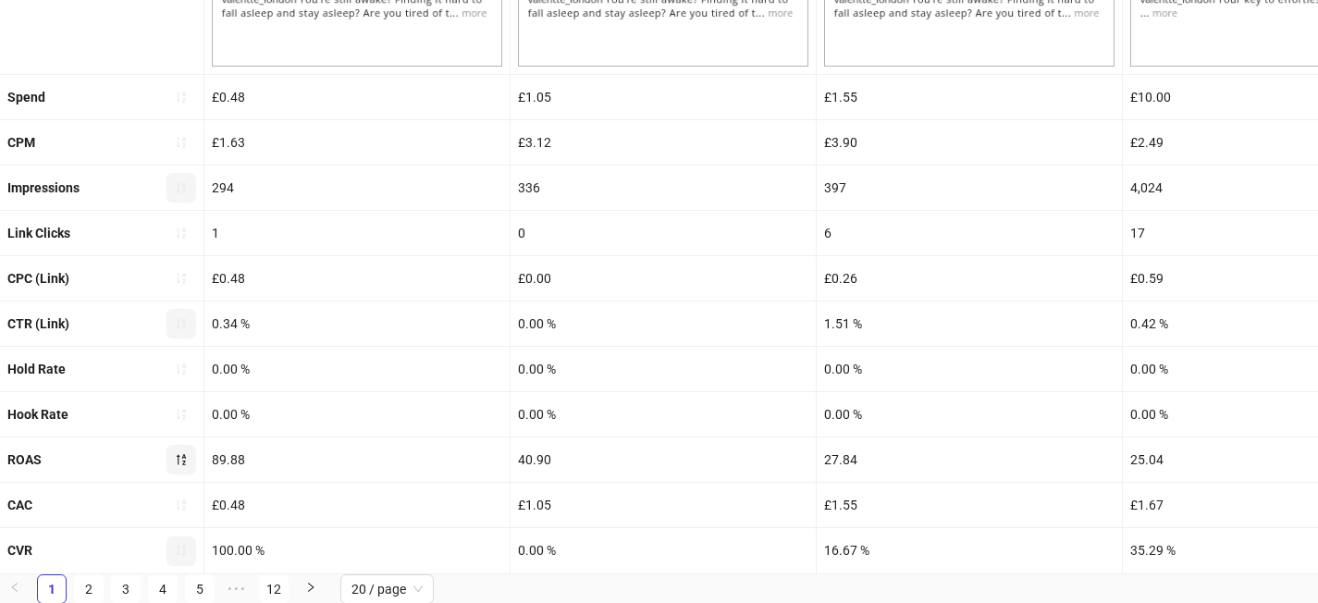
click at [181, 190] on icon "sort-ascending" at bounding box center [181, 187] width 13 height 13
click at [181, 190] on icon "loading" at bounding box center [181, 187] width 13 height 13
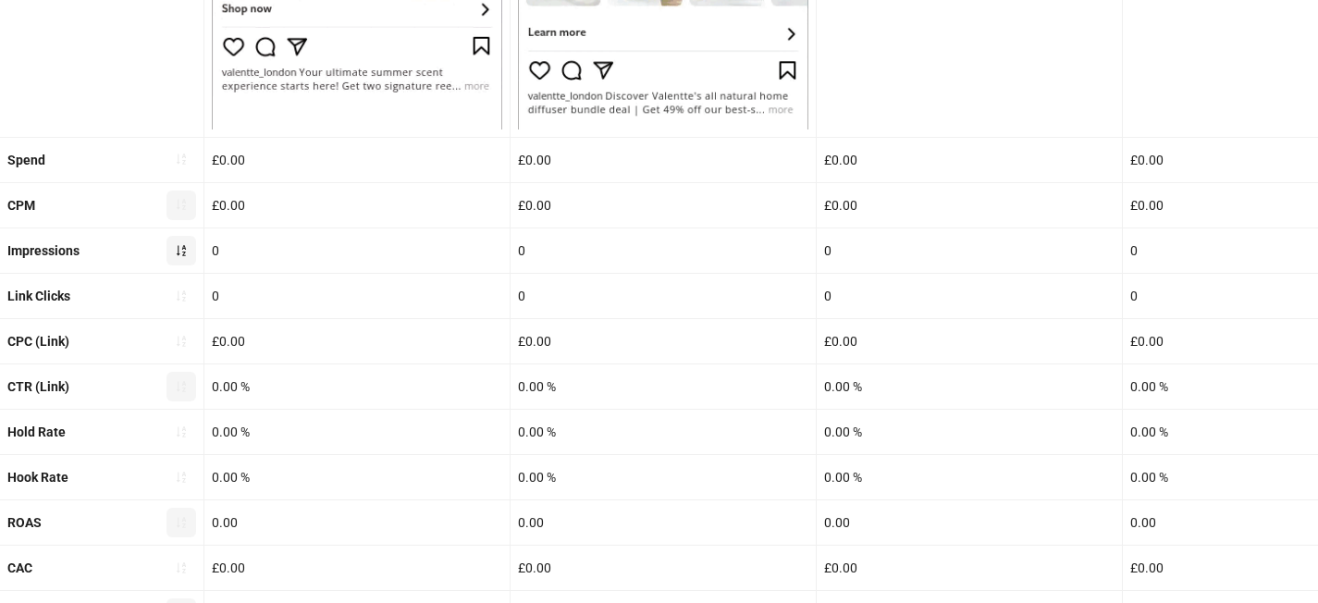
click at [181, 192] on button "button" at bounding box center [181, 205] width 30 height 30
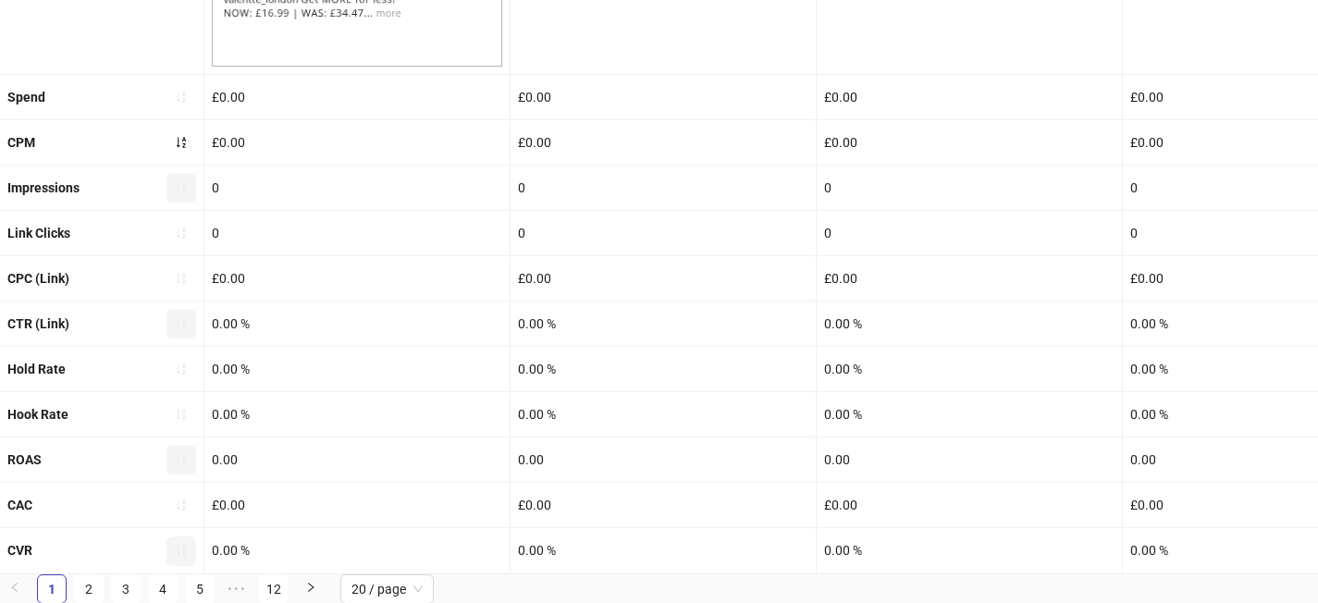
click at [184, 181] on icon "sort-ascending" at bounding box center [181, 187] width 13 height 13
click at [184, 180] on icon "loading" at bounding box center [181, 187] width 14 height 14
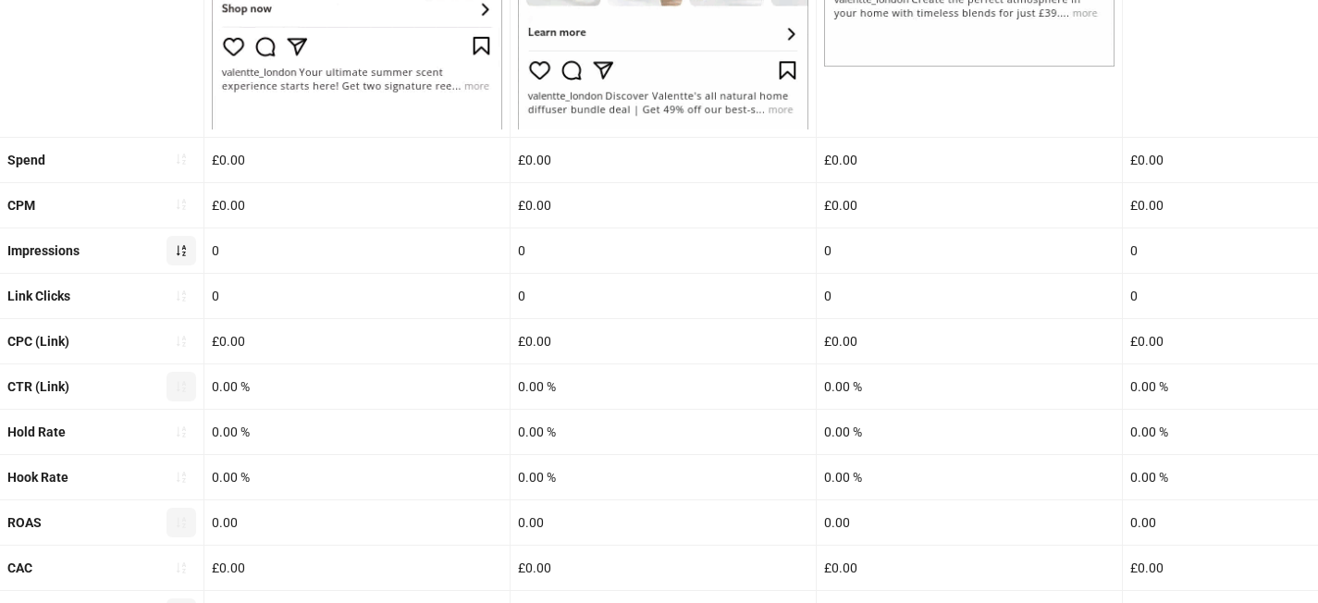
click at [185, 257] on button "button" at bounding box center [181, 251] width 30 height 30
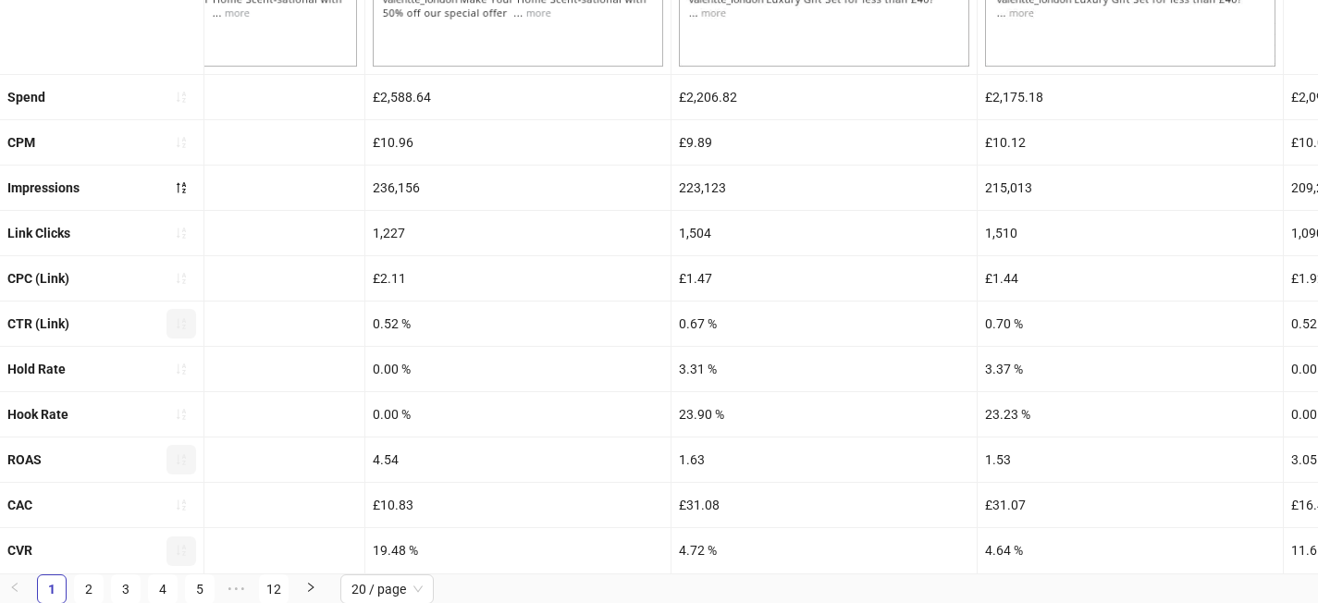
scroll to position [0, 0]
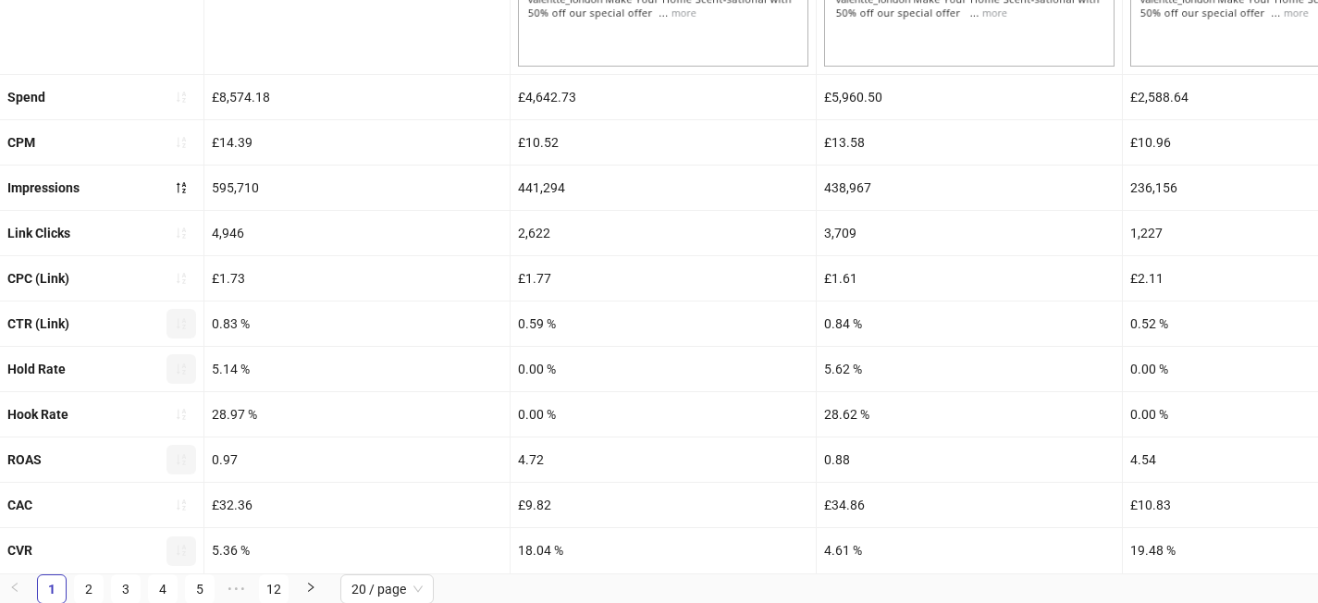
click at [182, 373] on icon "sort-ascending" at bounding box center [181, 368] width 13 height 13
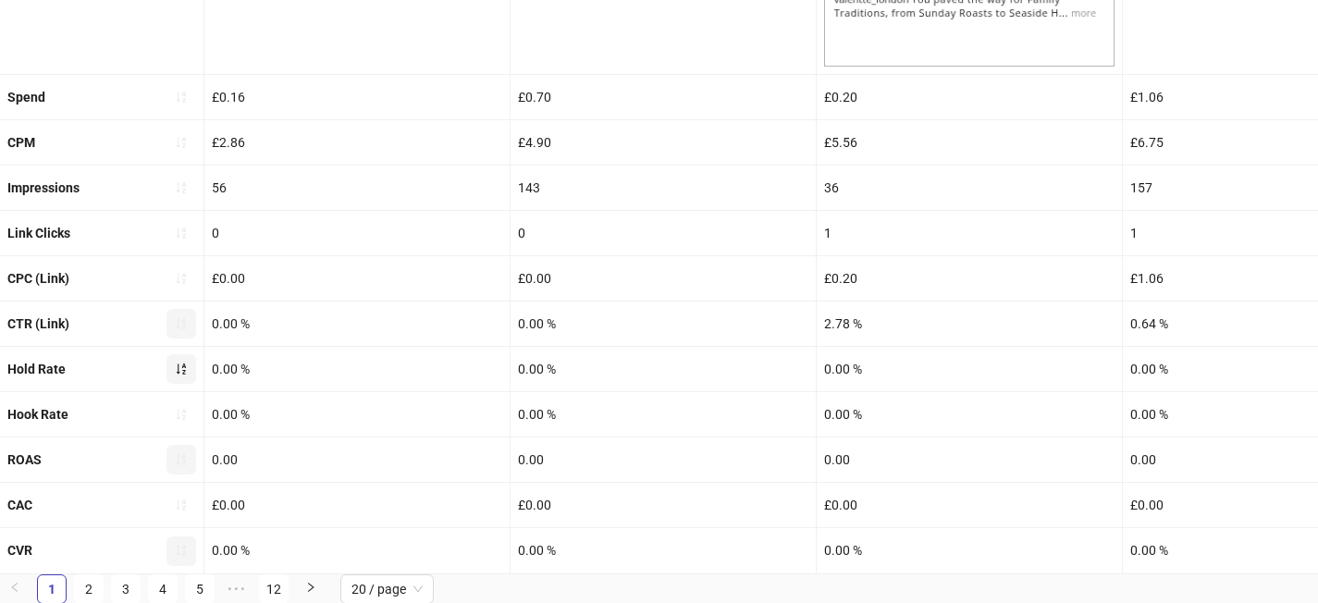
click at [179, 554] on icon "sort-ascending" at bounding box center [181, 550] width 13 height 13
click at [179, 554] on icon "loading" at bounding box center [181, 550] width 13 height 13
click at [411, 593] on span "20 / page" at bounding box center [386, 589] width 71 height 28
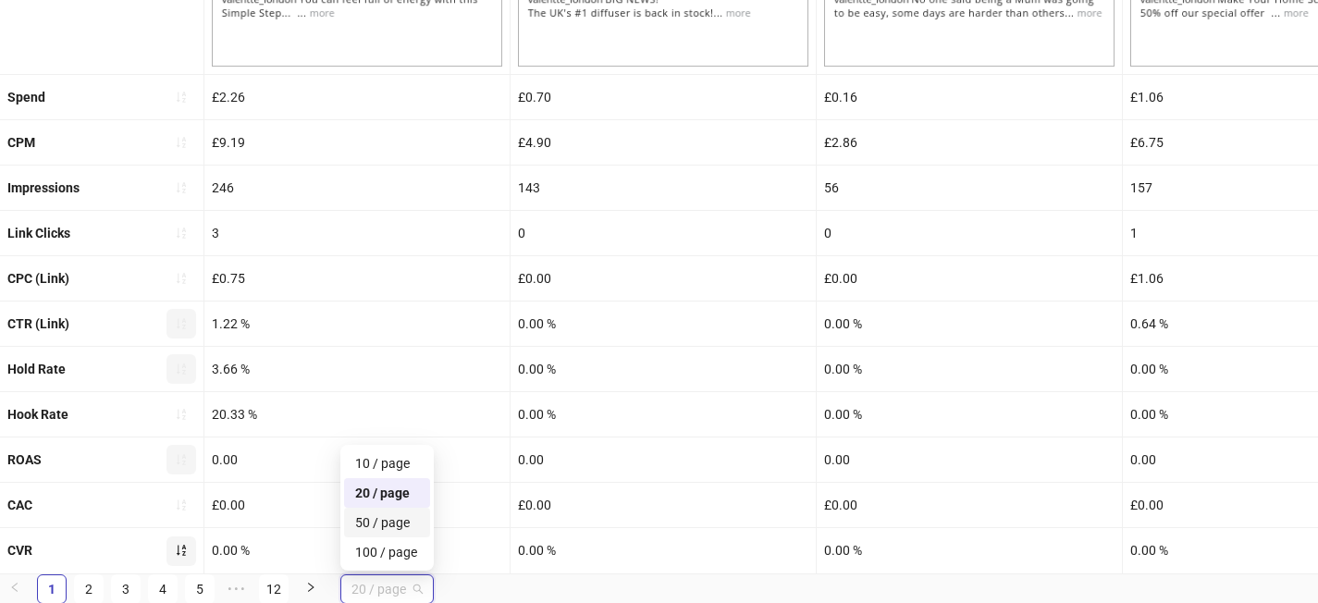
scroll to position [330, 0]
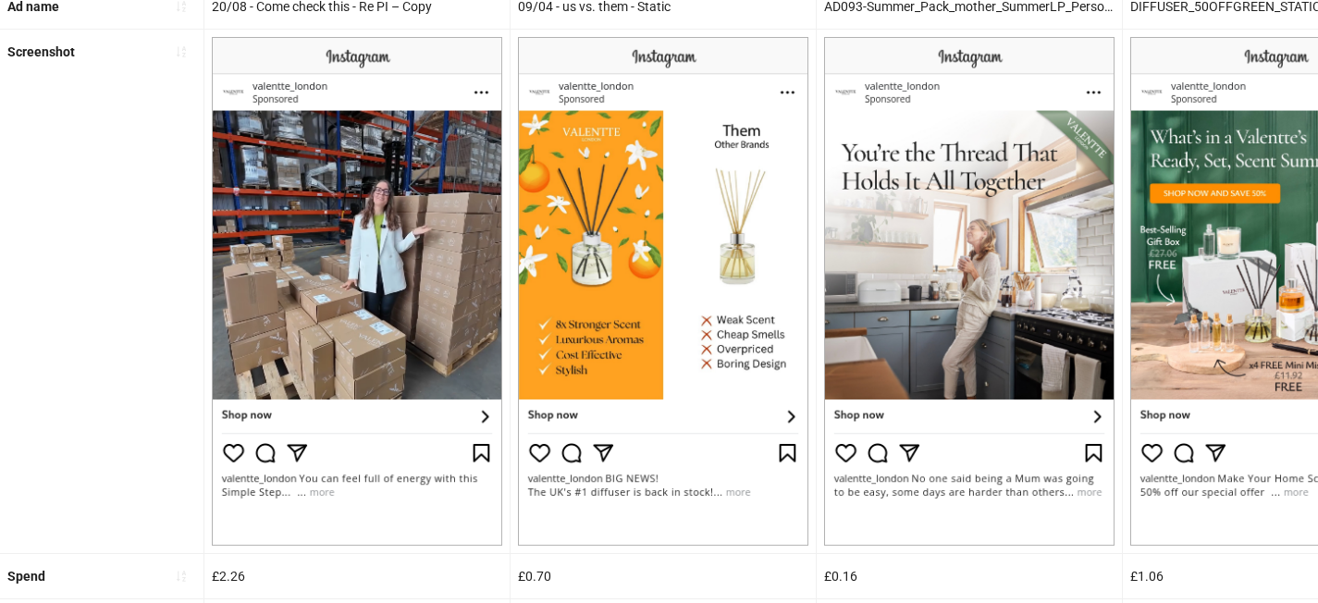
click at [395, 527] on img at bounding box center [357, 291] width 290 height 509
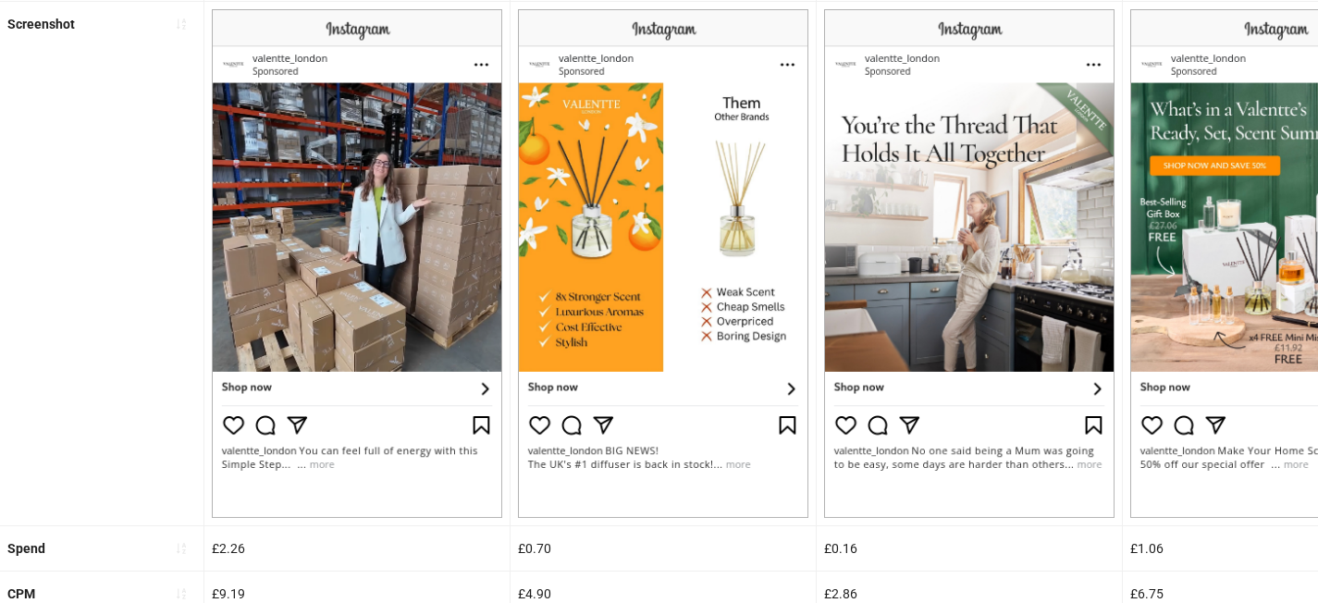
scroll to position [809, 0]
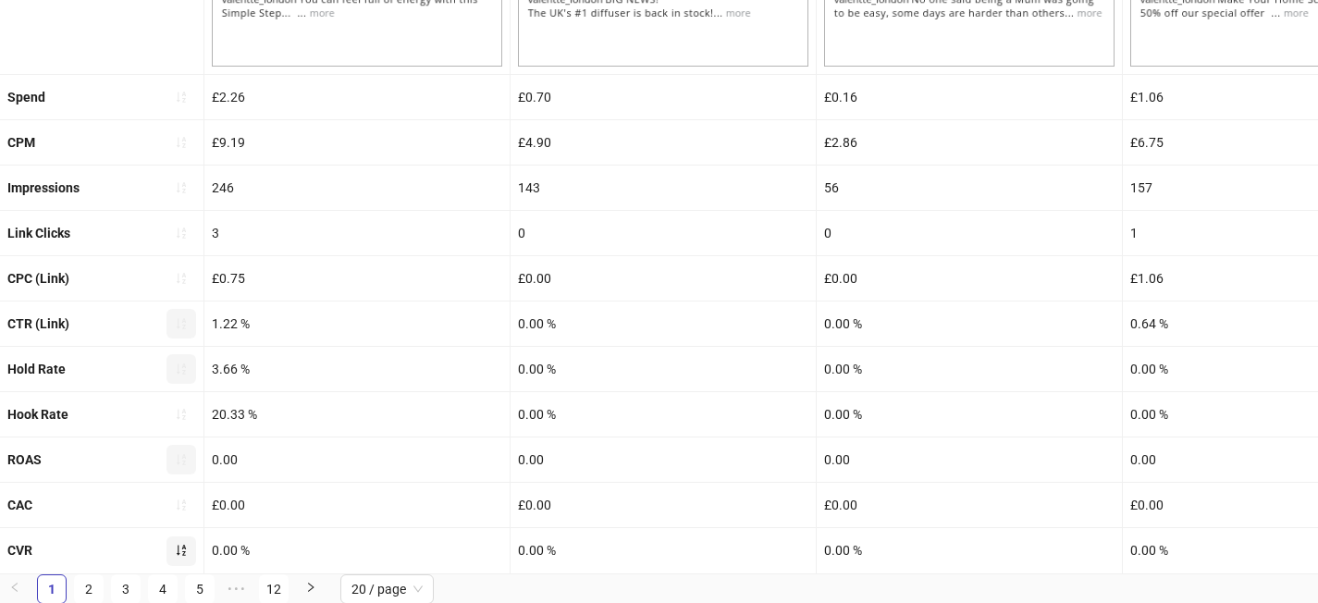
click at [179, 549] on icon "sort-ascending" at bounding box center [181, 550] width 13 height 13
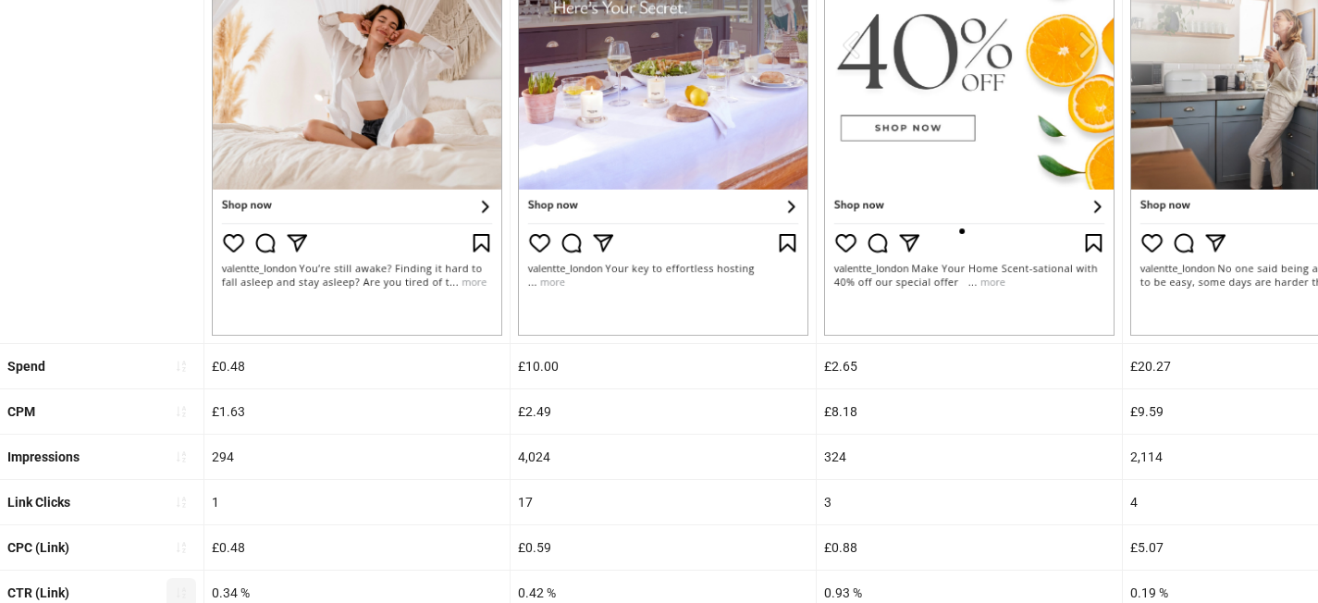
scroll to position [0, 0]
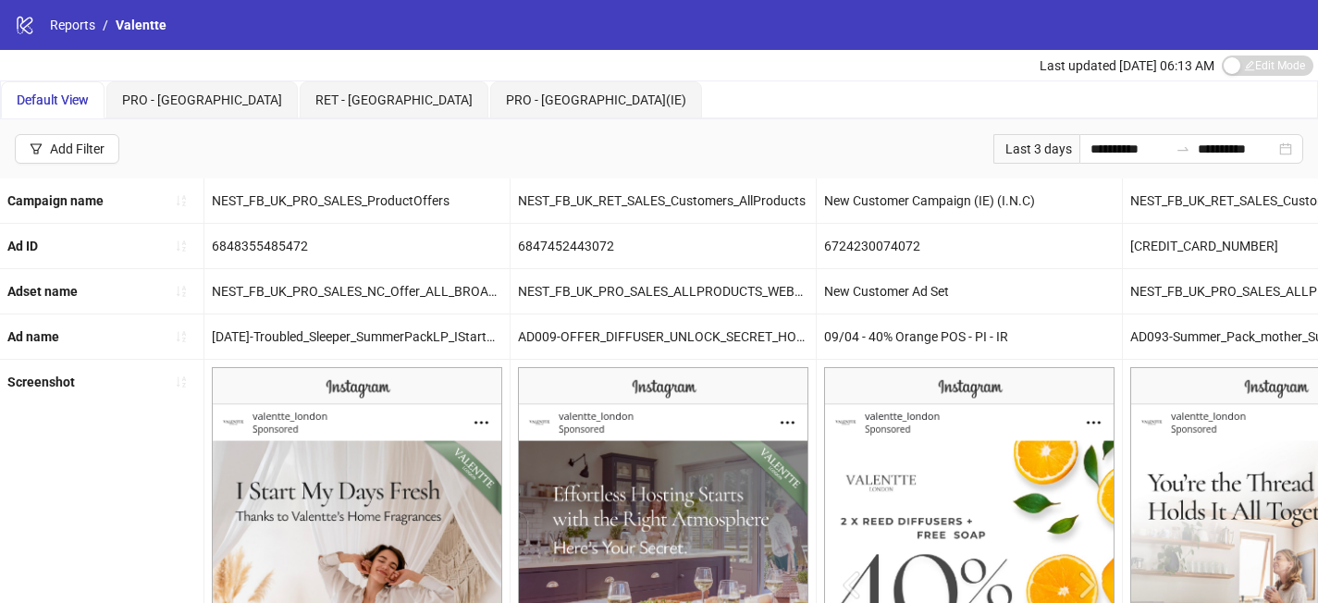
click at [1030, 151] on div "Last 3 days" at bounding box center [1036, 149] width 86 height 30
click at [1090, 153] on input "**********" at bounding box center [1129, 149] width 78 height 20
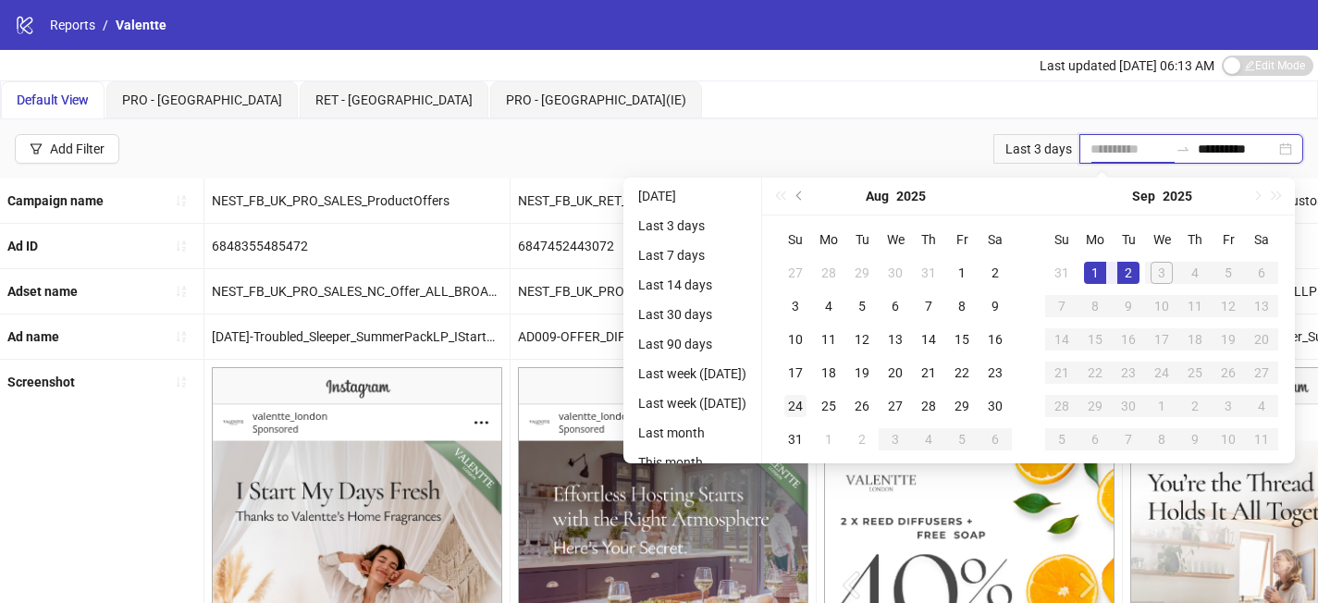
type input "**********"
click at [812, 404] on td "24" at bounding box center [795, 405] width 33 height 33
type input "**********"
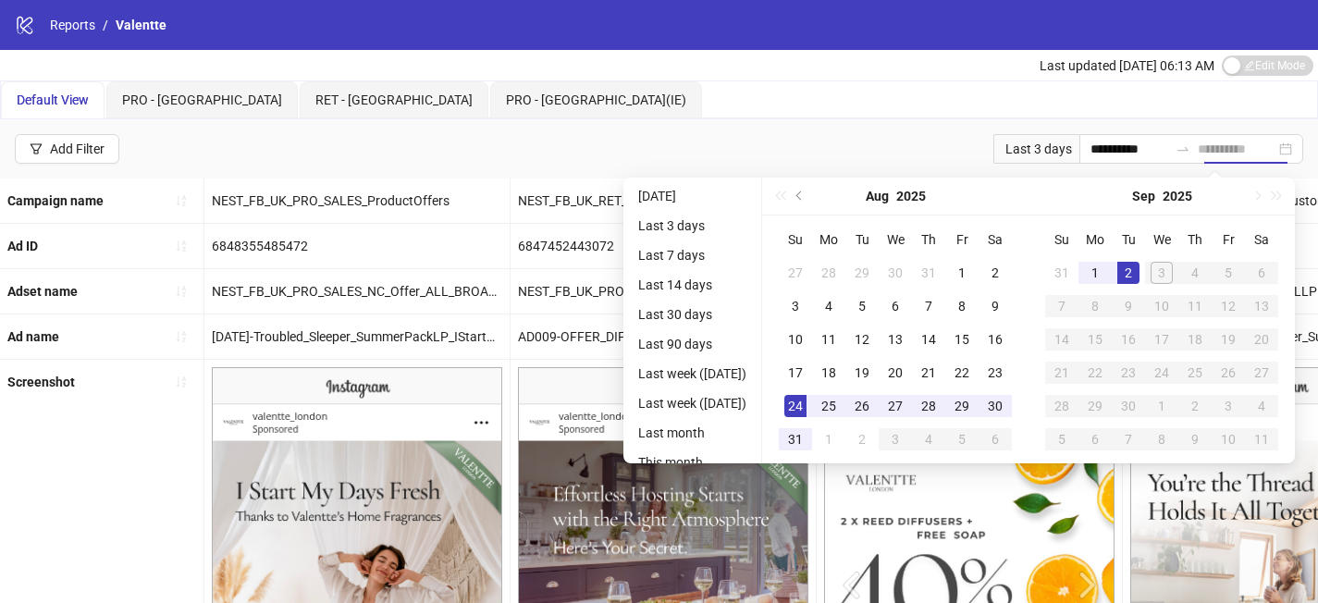
click at [1139, 265] on div "2" at bounding box center [1128, 273] width 22 height 22
